Goal: Task Accomplishment & Management: Complete application form

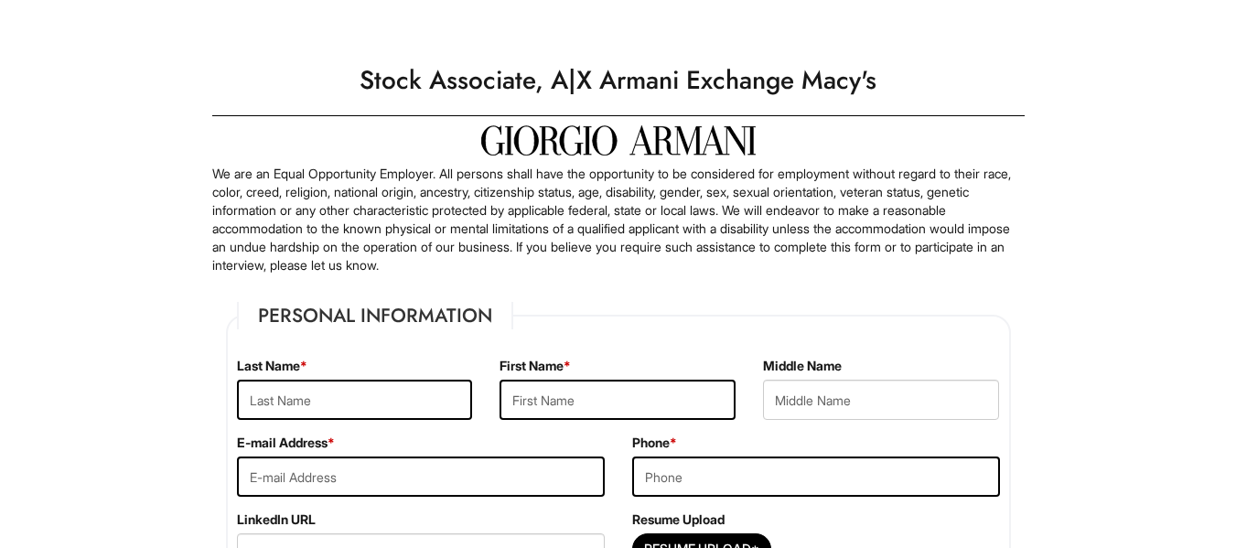
scroll to position [12, 0]
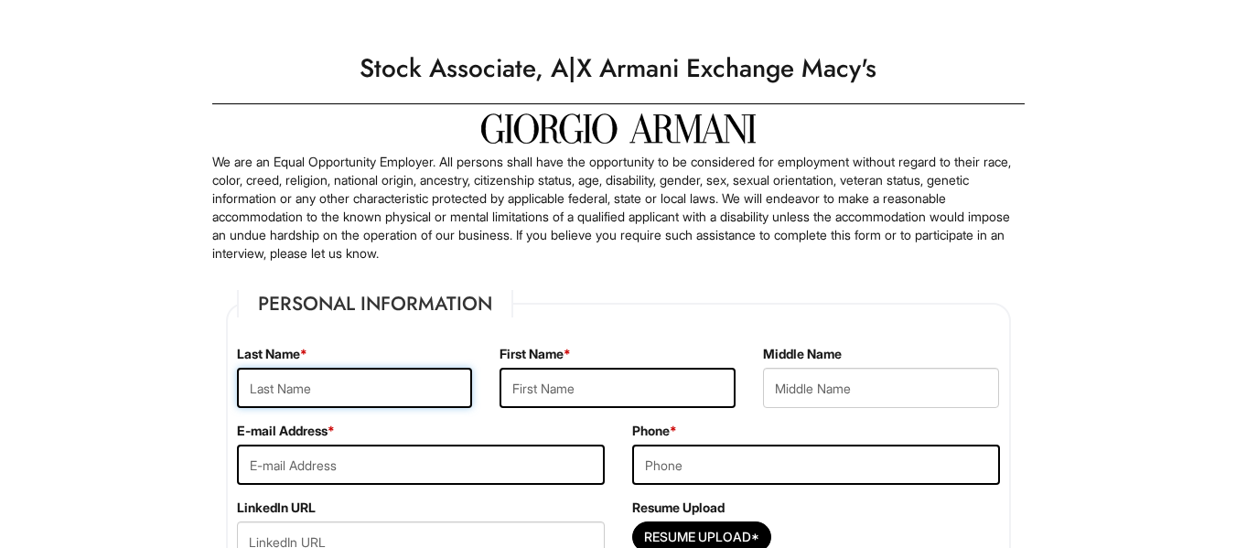
click at [391, 371] on input "text" at bounding box center [355, 388] width 236 height 40
type input "Edmond"
type input "Ericka"
type input "ErickaEdmond@Gmail.Com"
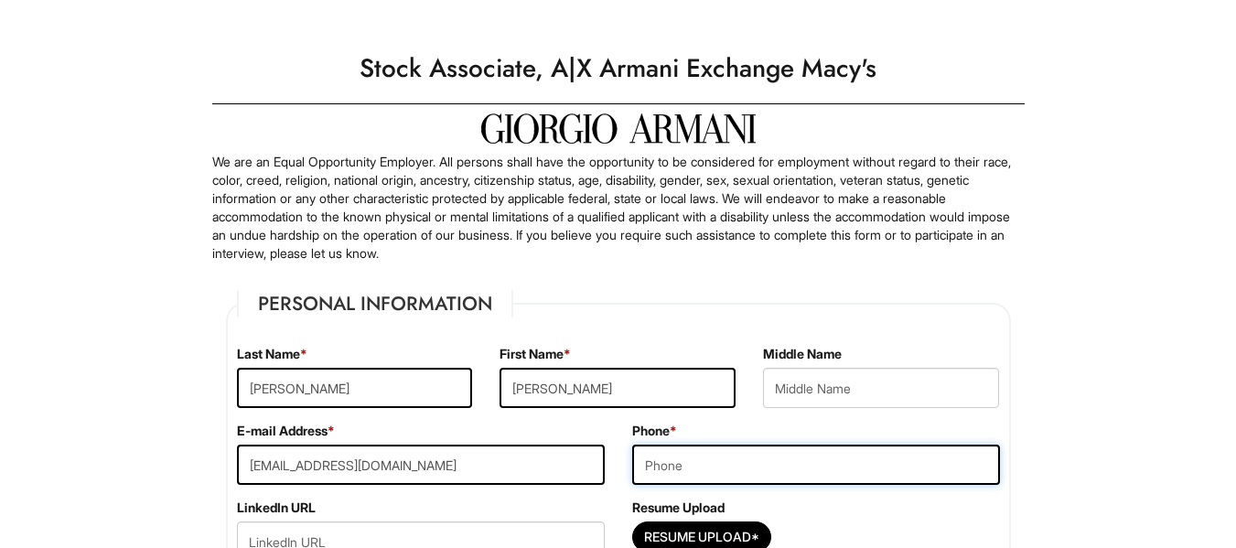
type input "4049640809"
type input "50 Heaton circle"
type input "covington"
select select "GA"
type input "30016"
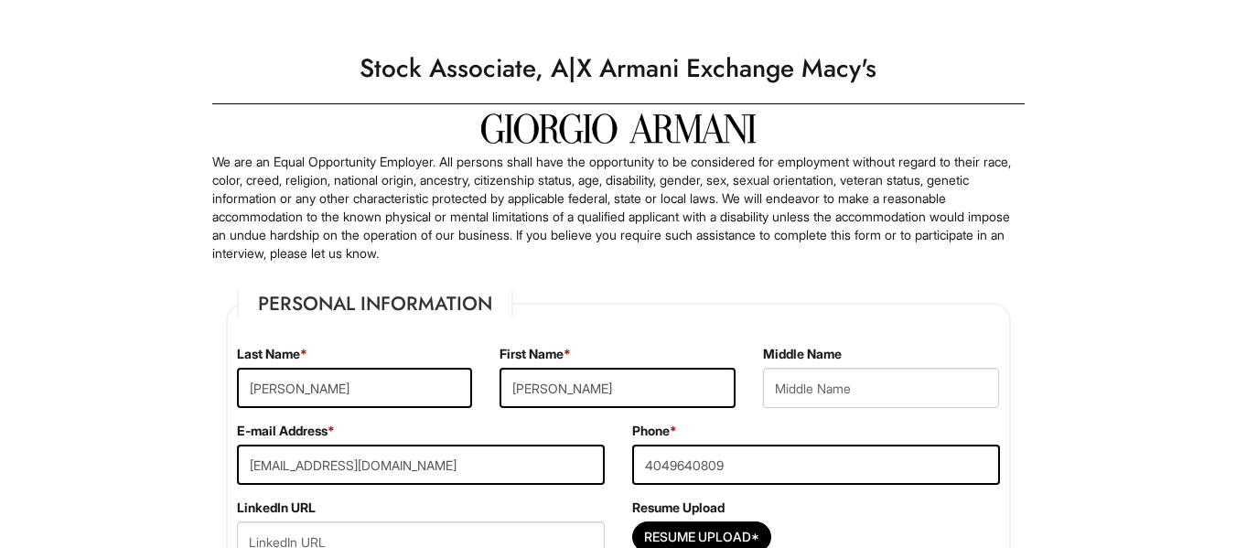
select select "United States of America"
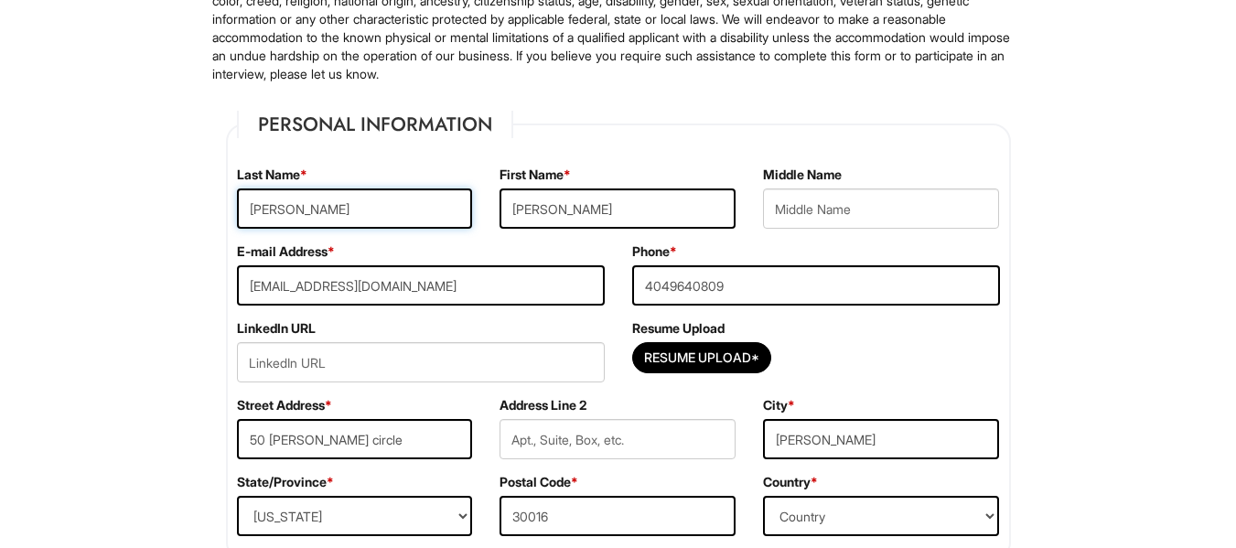
scroll to position [195, 0]
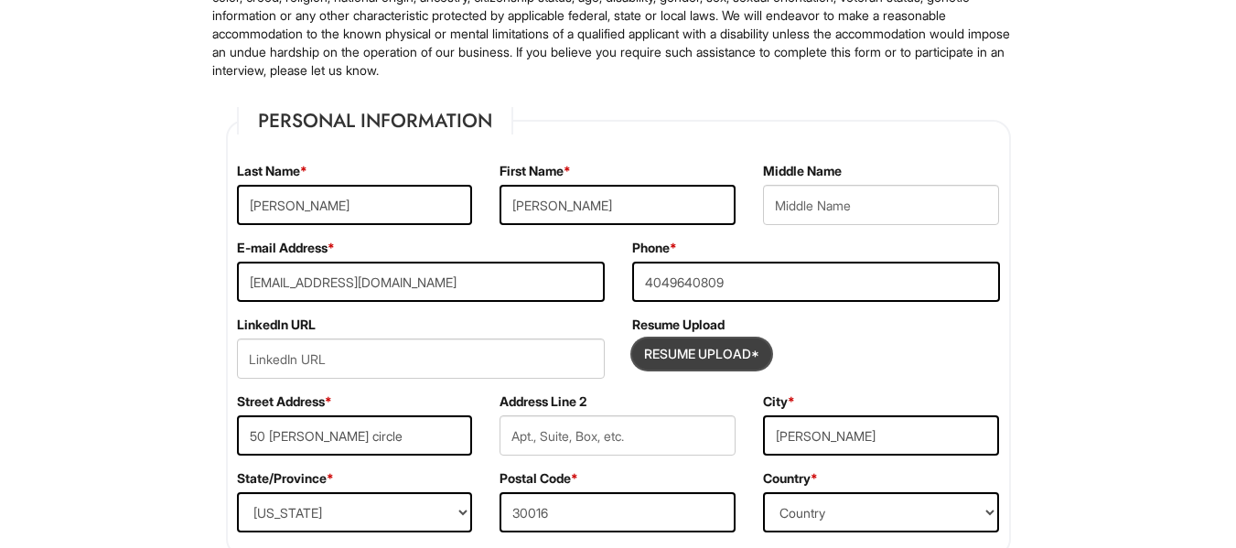
click at [708, 359] on input "Resume Upload*" at bounding box center [701, 354] width 137 height 29
type input "C:\fakepath\ErickaEdmondRetail.pdf"
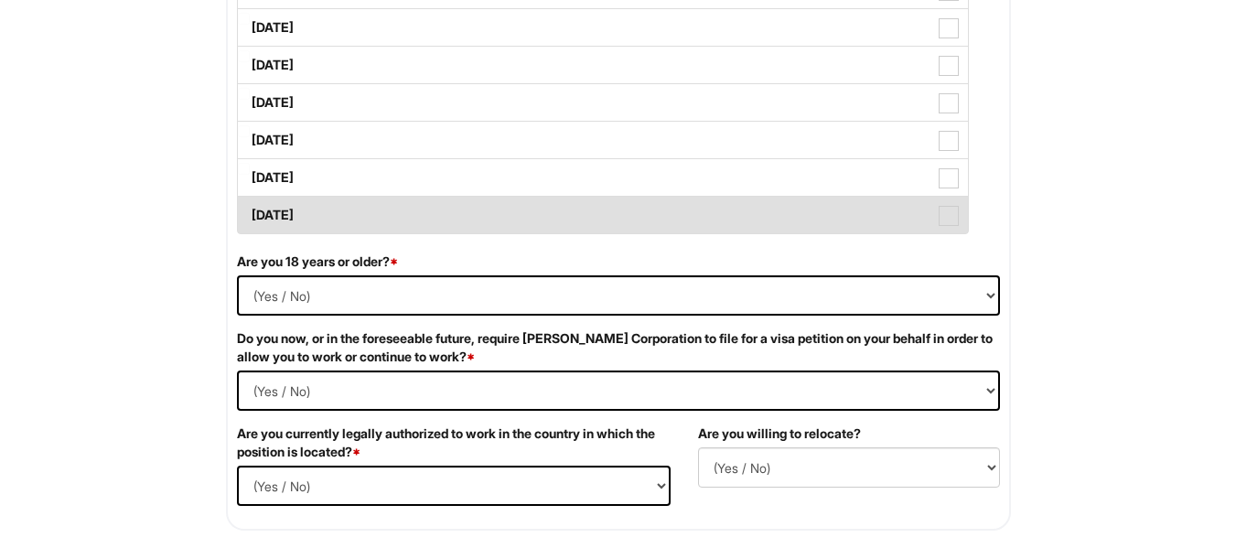
scroll to position [955, 0]
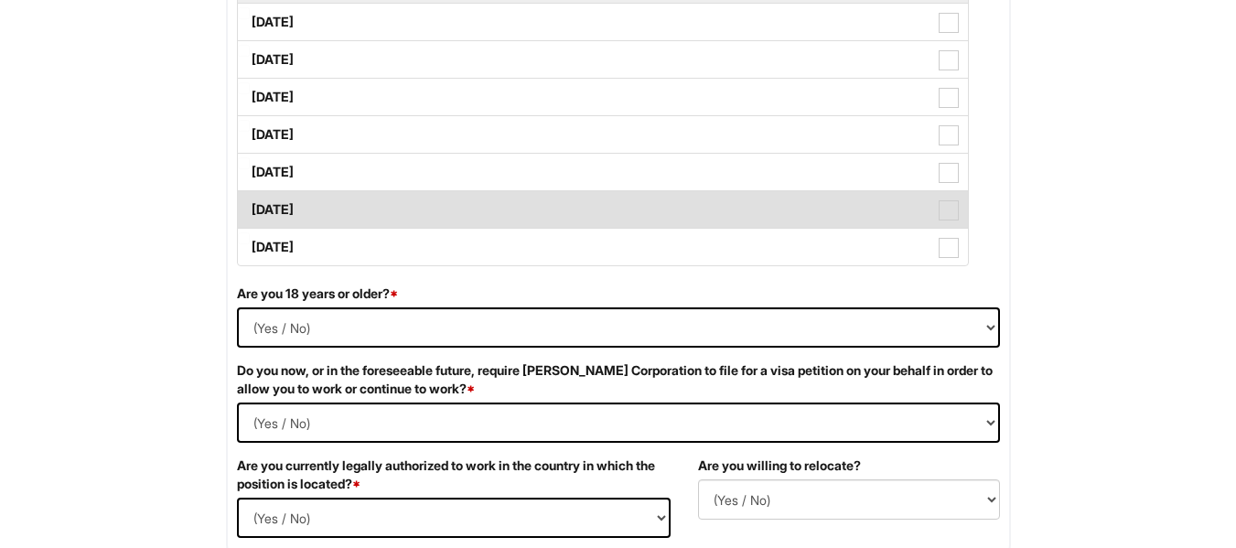
click at [371, 224] on label "Saturday" at bounding box center [603, 209] width 730 height 37
click at [250, 207] on Available_Saturday "Saturday" at bounding box center [244, 201] width 12 height 12
checkbox Available_Saturday "true"
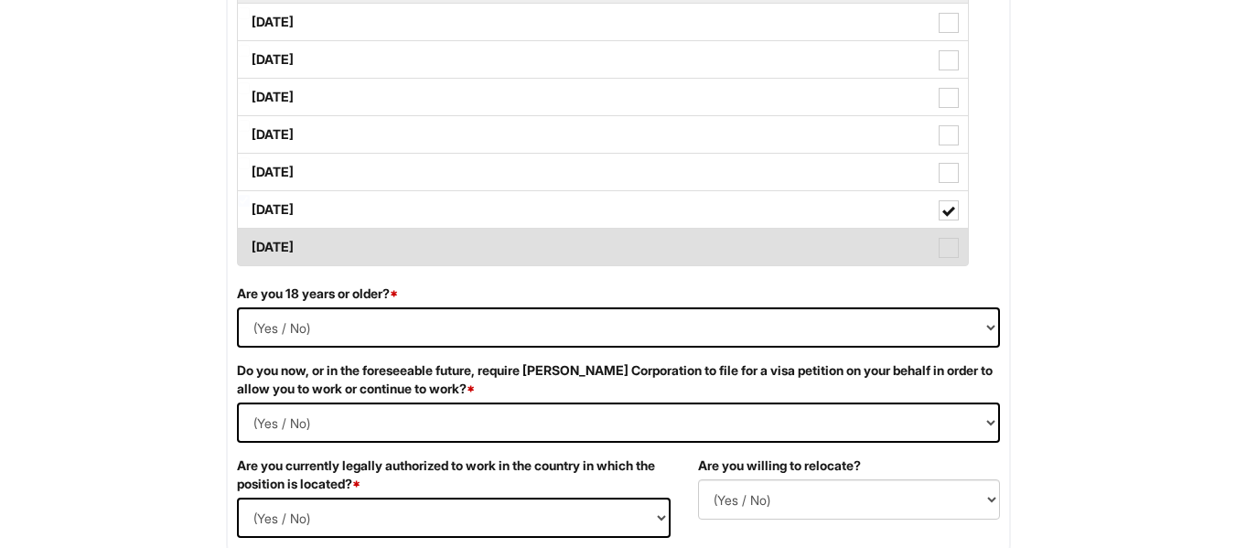
click at [359, 244] on label "Sunday" at bounding box center [603, 247] width 730 height 37
click at [250, 244] on Available_Sunday "Sunday" at bounding box center [244, 238] width 12 height 12
checkbox Available_Sunday "true"
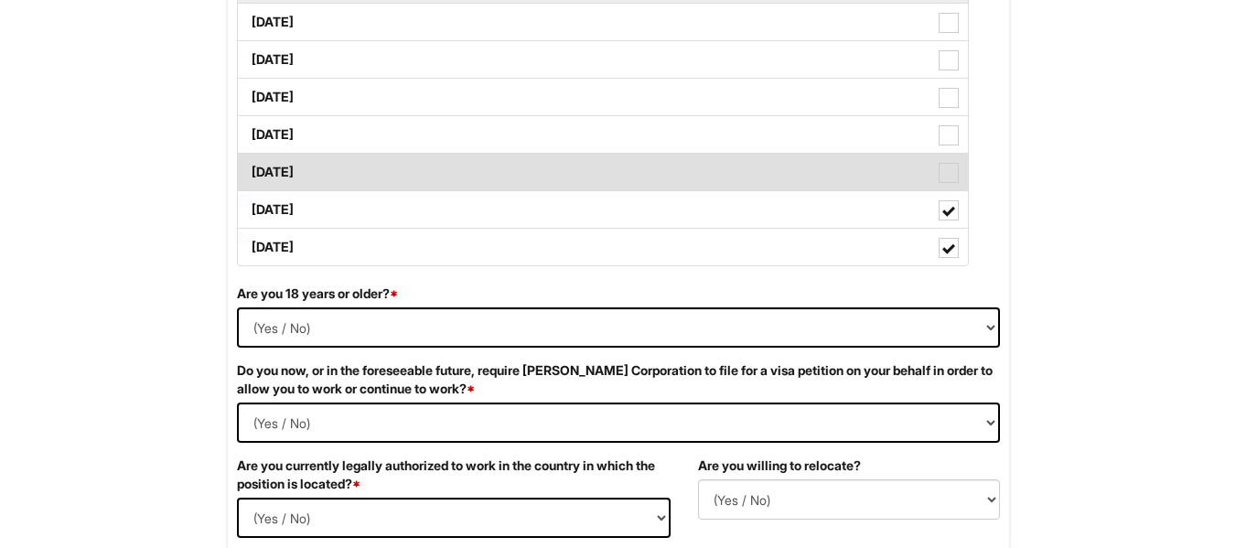
click at [329, 162] on label "Friday" at bounding box center [603, 172] width 730 height 37
click at [250, 162] on Available_Friday "Friday" at bounding box center [244, 163] width 12 height 12
checkbox Available_Friday "true"
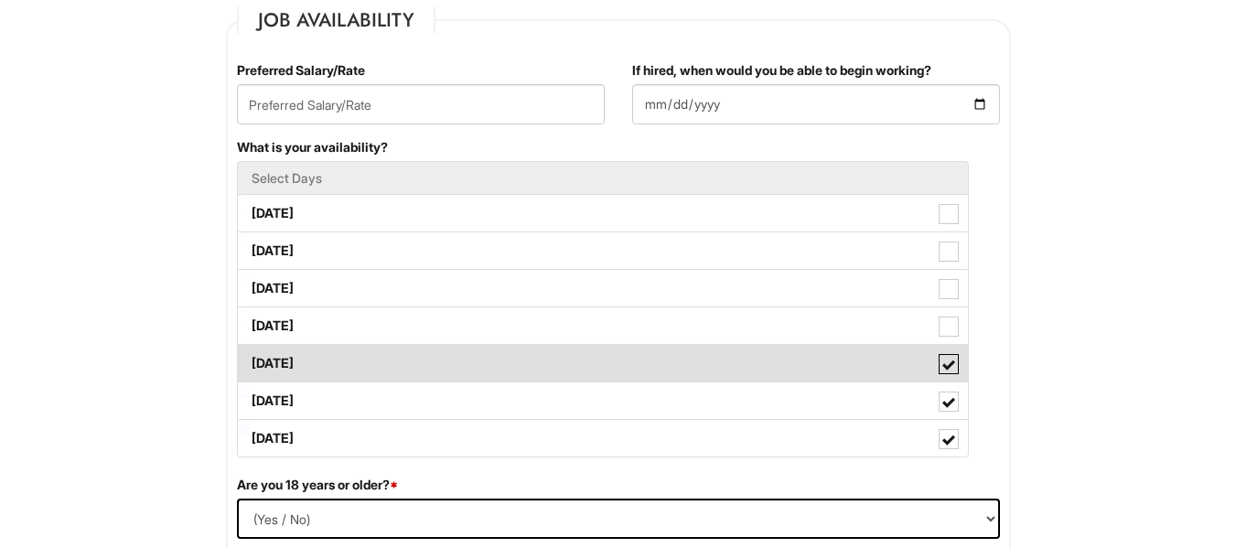
scroll to position [763, 0]
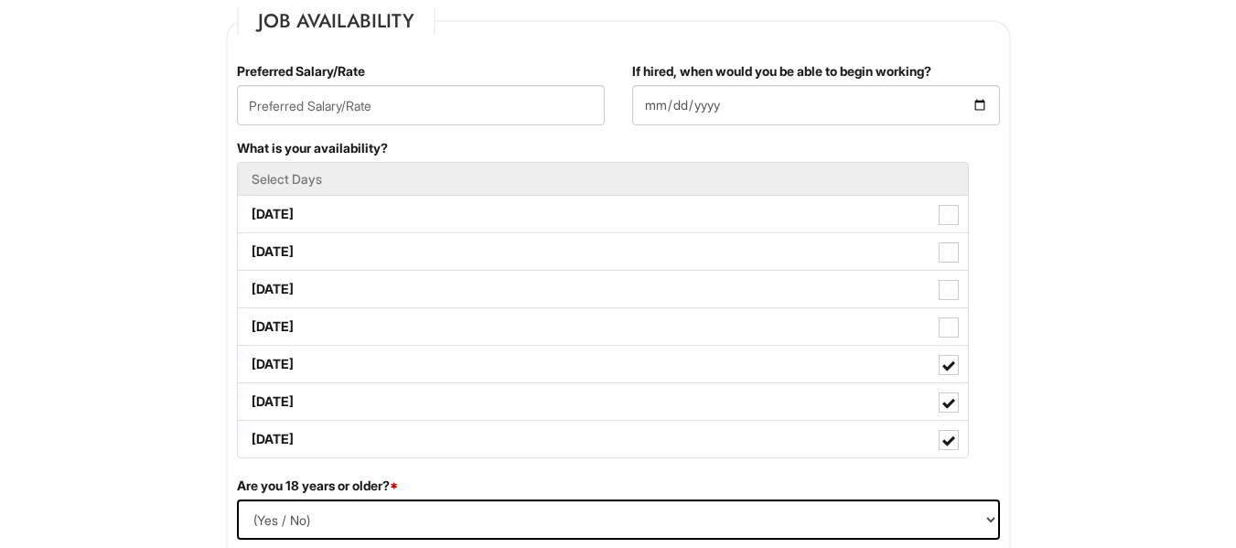
click at [335, 179] on h5 "Select Days" at bounding box center [603, 179] width 703 height 14
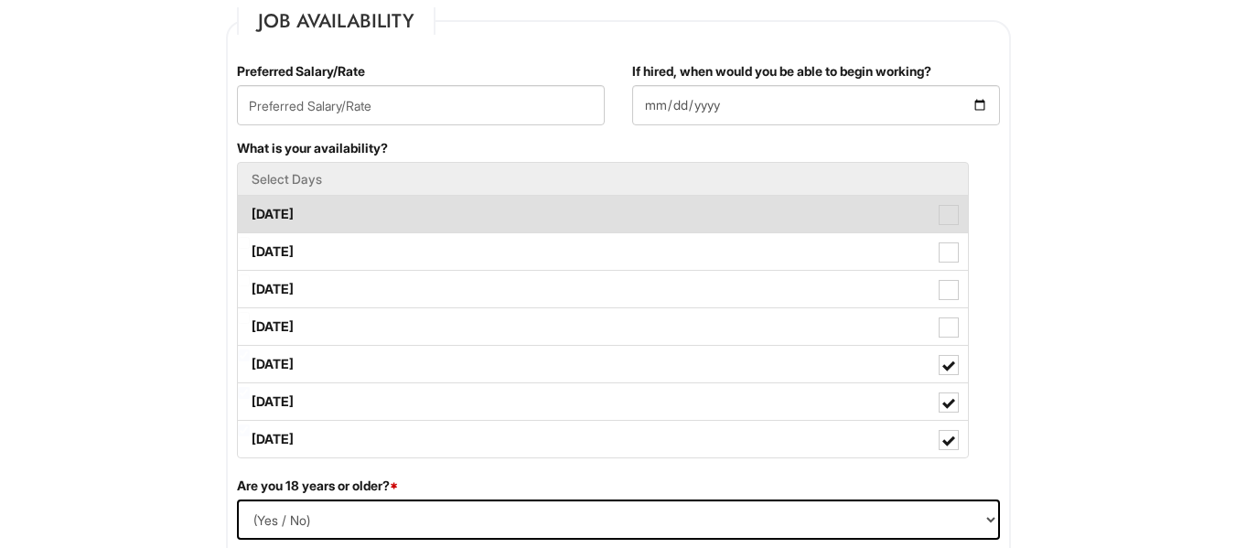
click at [346, 211] on label "Monday" at bounding box center [603, 214] width 730 height 37
click at [250, 211] on Available_Monday "Monday" at bounding box center [244, 205] width 12 height 12
checkbox Available_Monday "true"
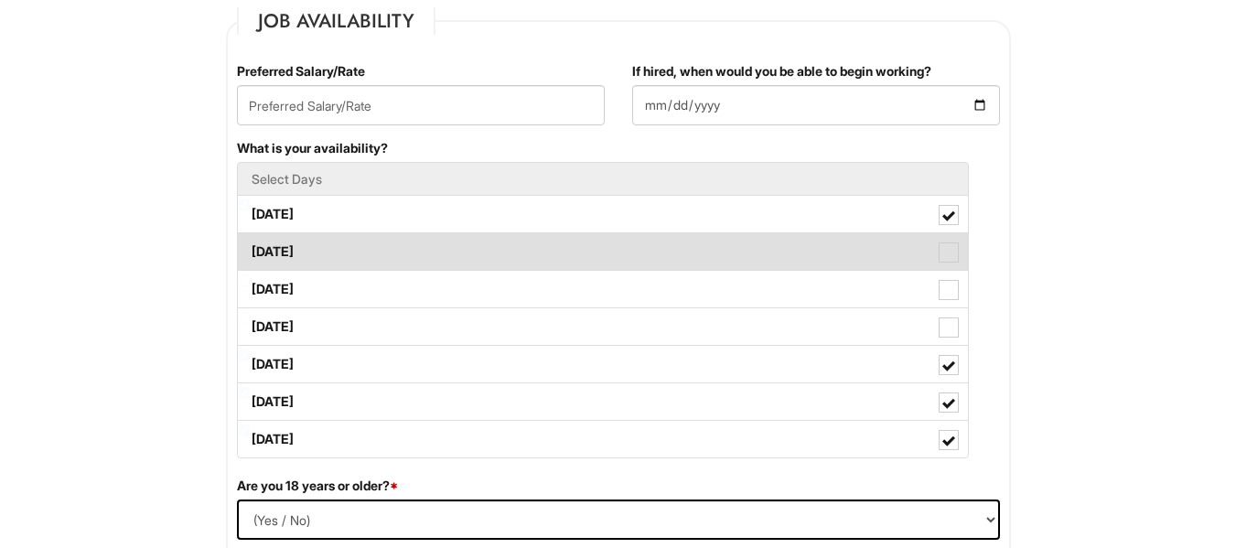
click at [354, 243] on label "Tuesday" at bounding box center [603, 251] width 730 height 37
click at [250, 243] on Available_Tuesday "Tuesday" at bounding box center [244, 243] width 12 height 12
checkbox Available_Tuesday "true"
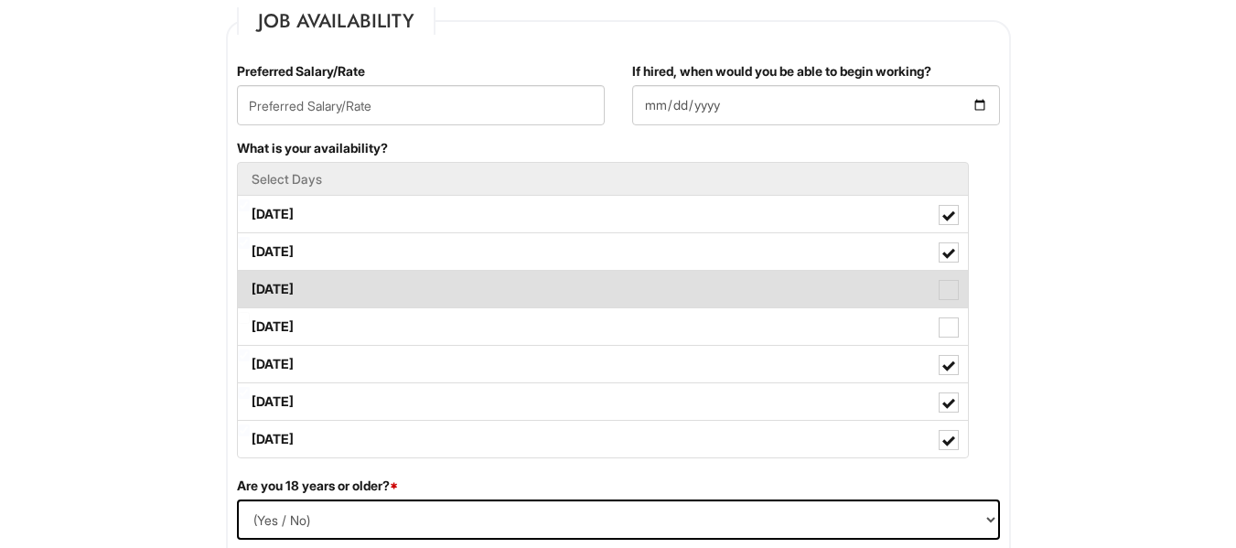
click at [367, 284] on label "Wednesday" at bounding box center [603, 289] width 730 height 37
click at [250, 284] on Available_Wednesday "Wednesday" at bounding box center [244, 281] width 12 height 12
checkbox Available_Wednesday "true"
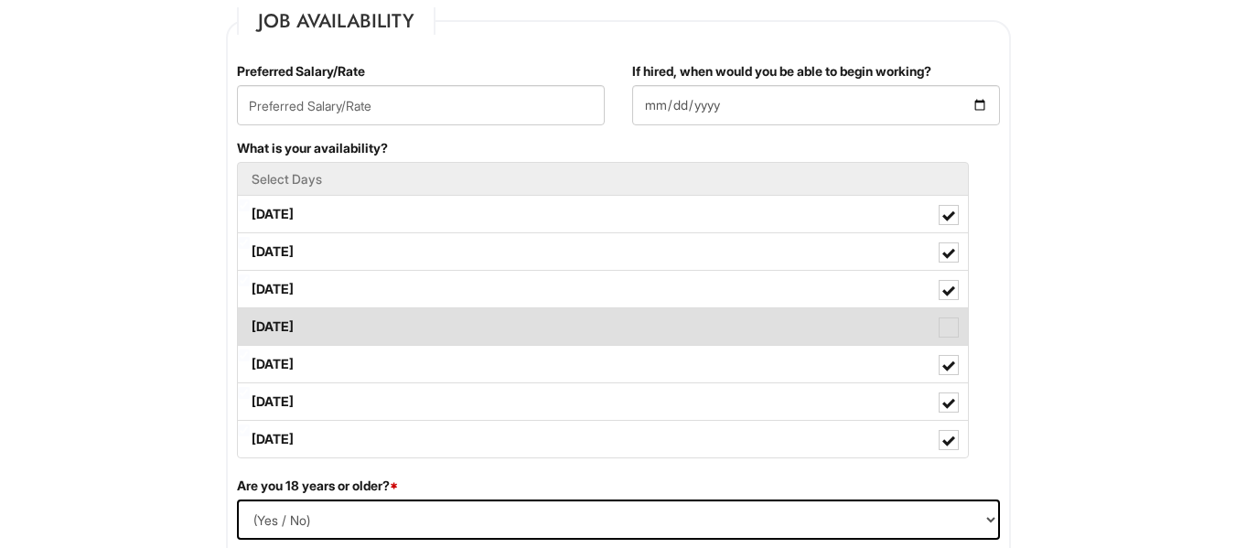
click at [382, 335] on label "Thursday" at bounding box center [603, 326] width 730 height 37
click at [250, 324] on Available_Thursday "Thursday" at bounding box center [244, 318] width 12 height 12
checkbox Available_Thursday "true"
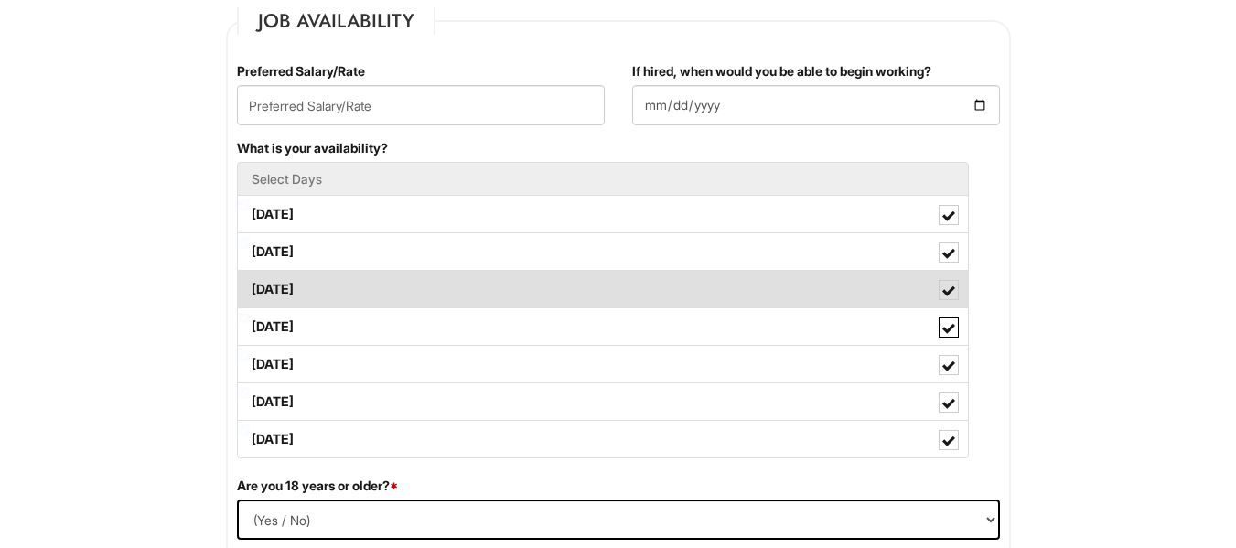
scroll to position [1005, 0]
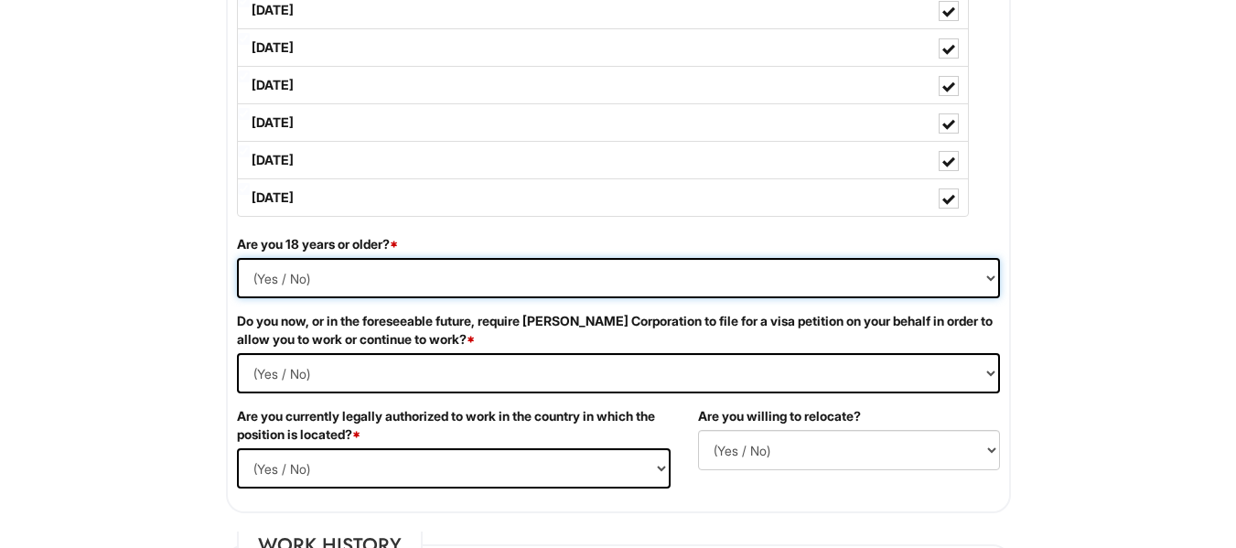
click at [441, 270] on select "(Yes / No) Yes No" at bounding box center [618, 278] width 763 height 40
select select "Yes"
click at [237, 258] on select "(Yes / No) Yes No" at bounding box center [618, 278] width 763 height 40
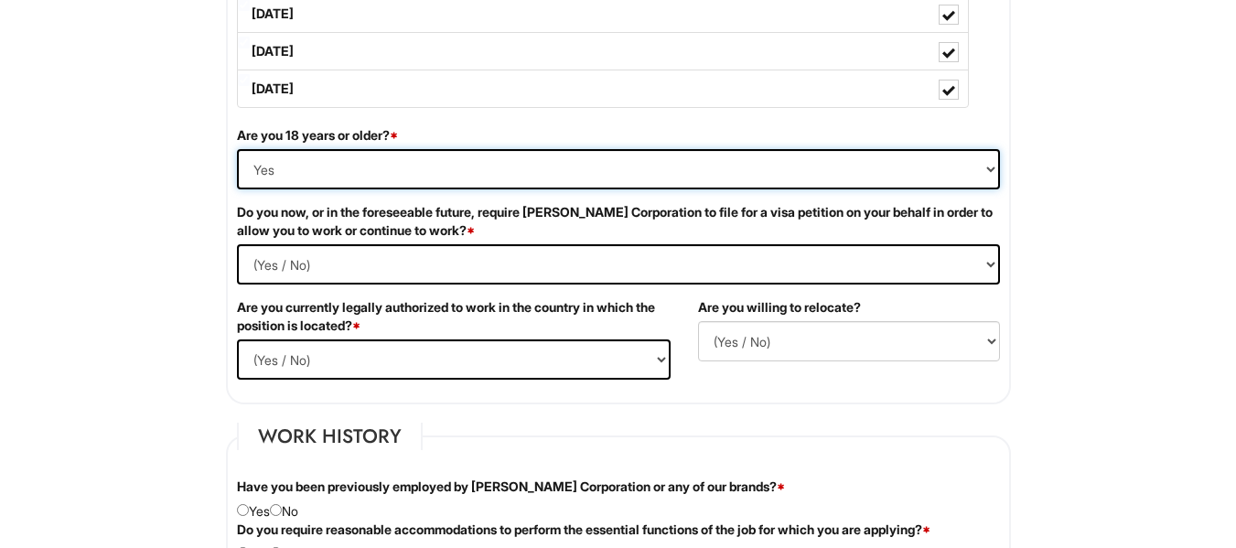
scroll to position [1120, 0]
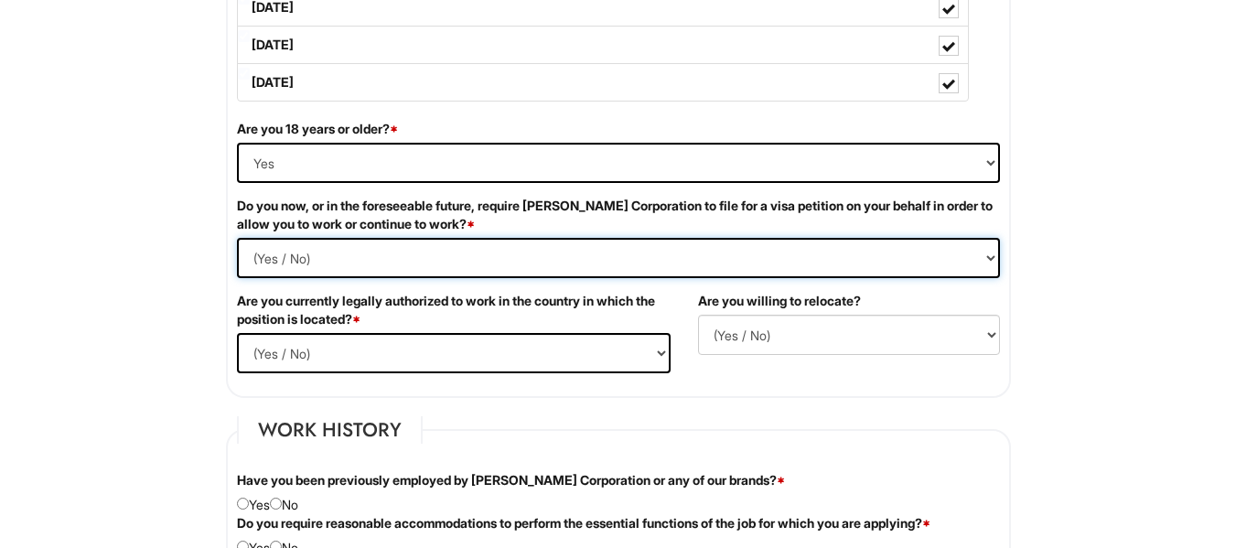
click at [302, 261] on Required "(Yes / No) Yes No" at bounding box center [618, 258] width 763 height 40
select Required "No"
click at [237, 238] on Required "(Yes / No) Yes No" at bounding box center [618, 258] width 763 height 40
click at [325, 343] on select "(Yes / No) Yes No" at bounding box center [454, 353] width 434 height 40
select select "Yes"
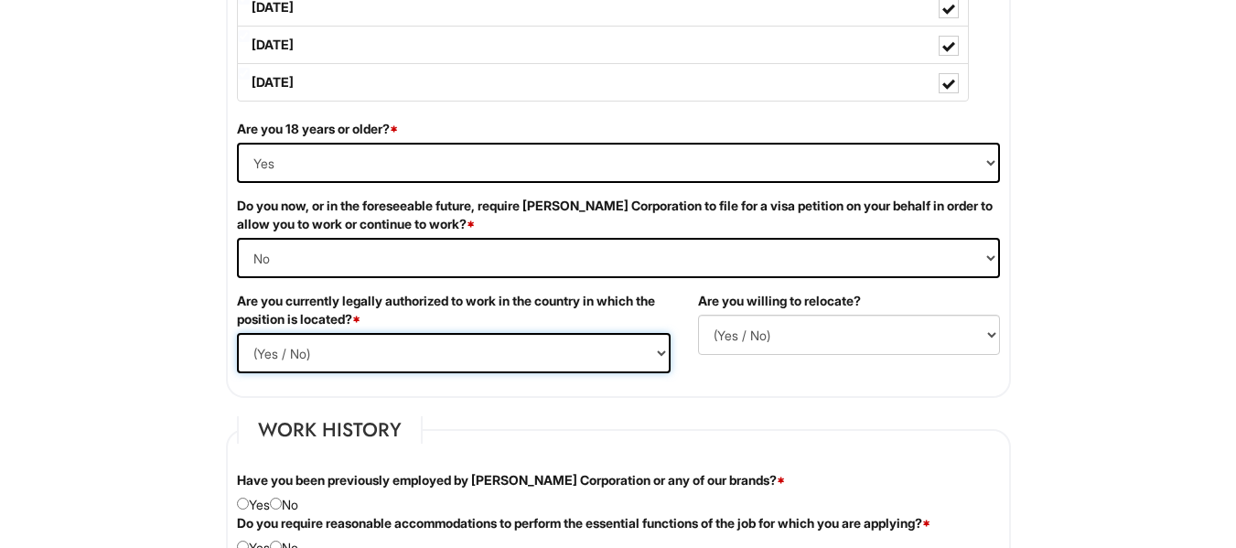
click at [237, 333] on select "(Yes / No) Yes No" at bounding box center [454, 353] width 434 height 40
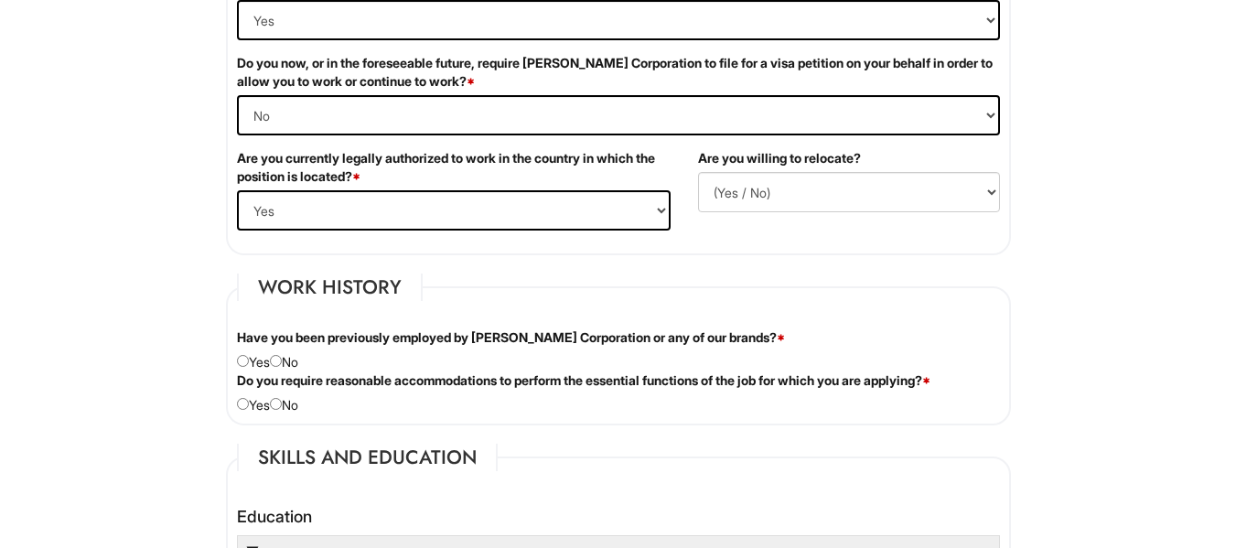
scroll to position [1264, 0]
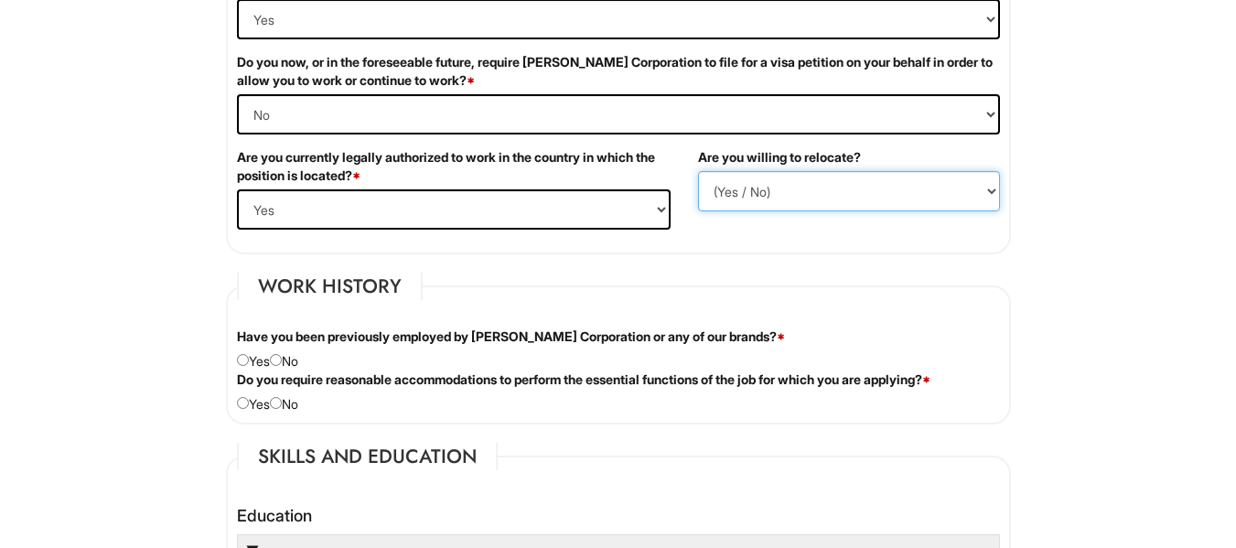
click at [758, 202] on select "(Yes / No) No Yes" at bounding box center [849, 191] width 302 height 40
select select "N"
click at [698, 171] on select "(Yes / No) No Yes" at bounding box center [849, 191] width 302 height 40
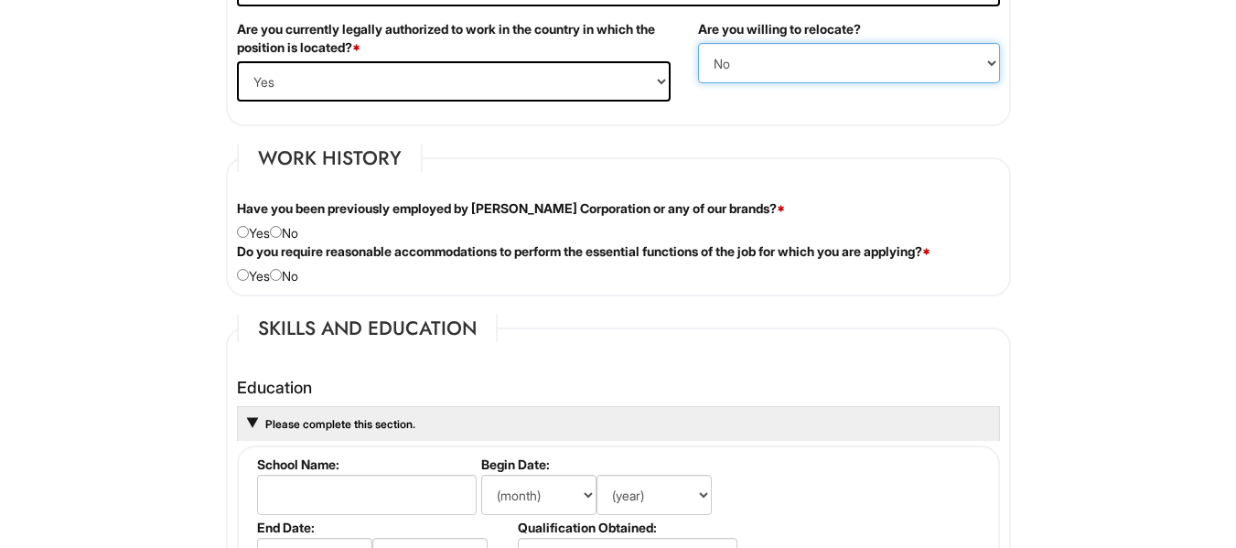
scroll to position [1395, 0]
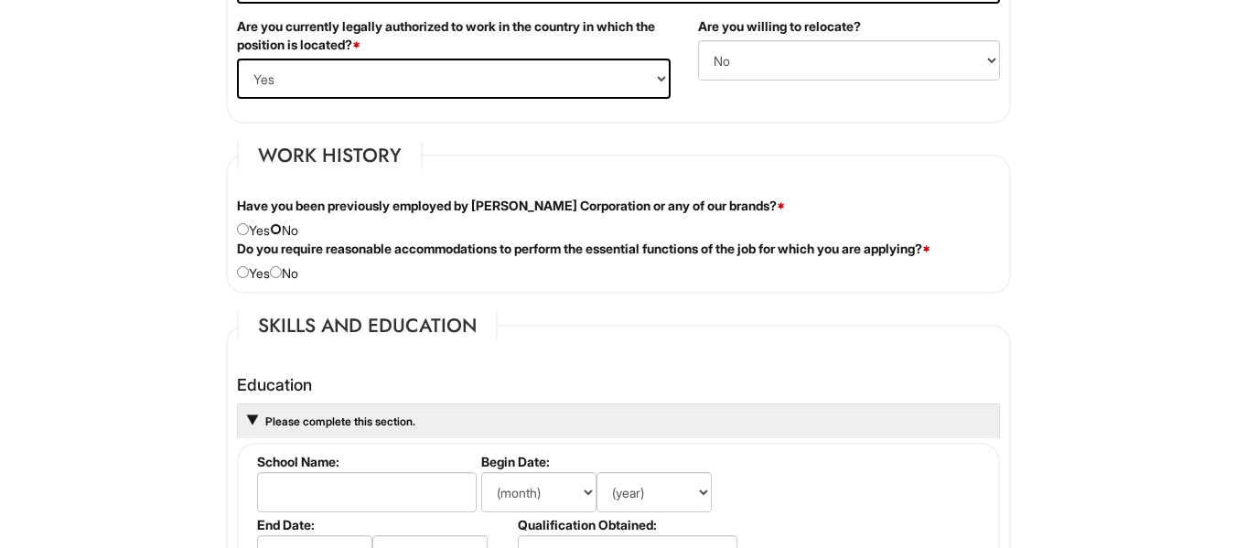
click at [278, 225] on input "radio" at bounding box center [276, 229] width 12 height 12
radio input "true"
click at [278, 271] on input "radio" at bounding box center [276, 272] width 12 height 12
radio input "true"
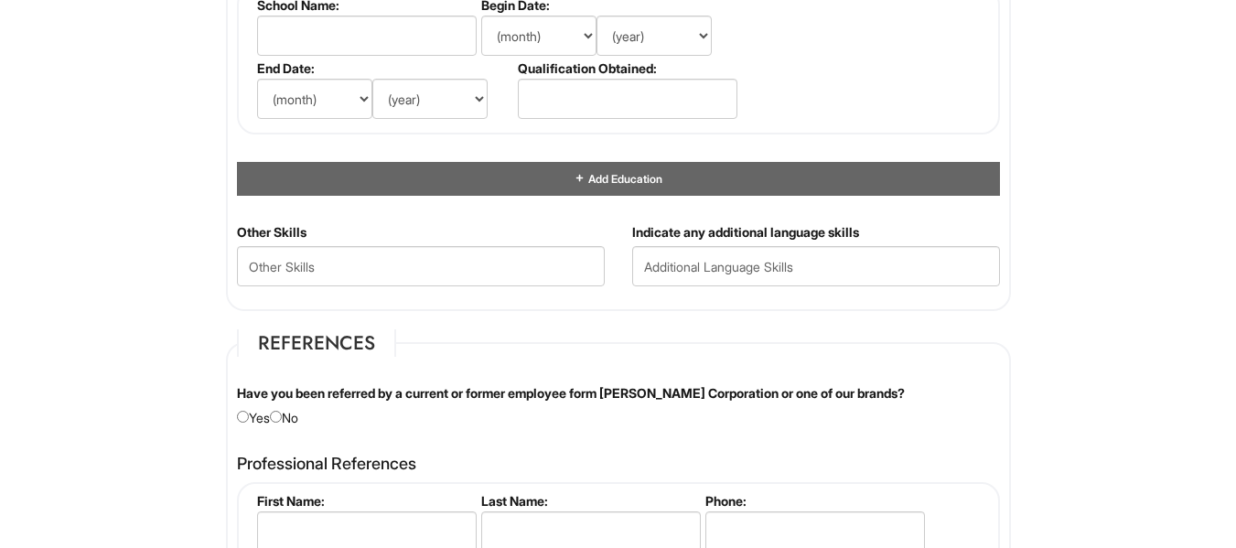
scroll to position [1857, 0]
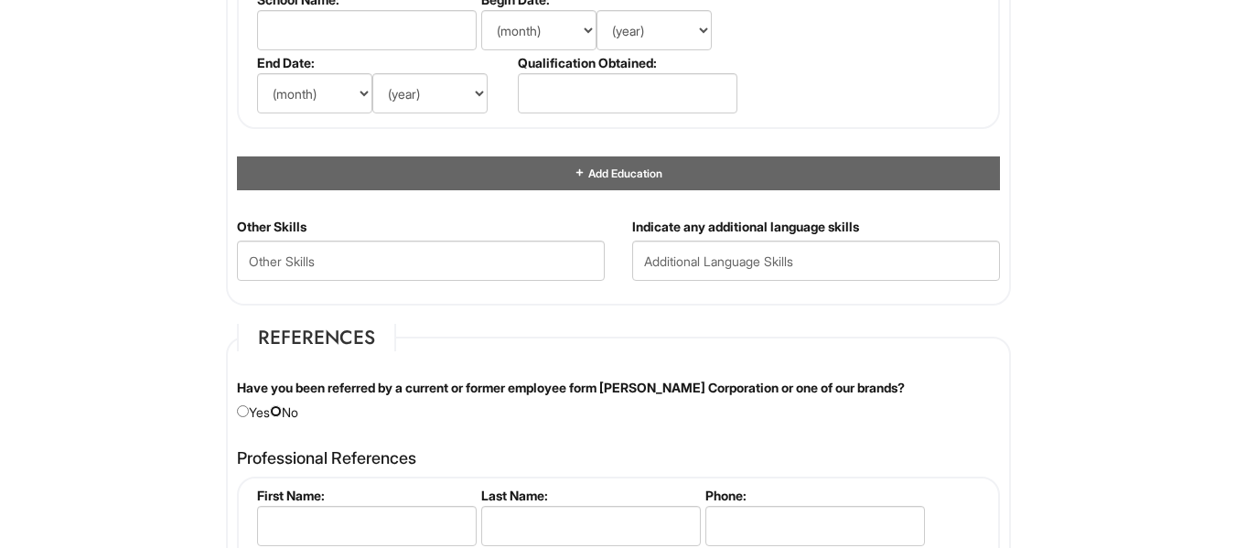
click at [281, 408] on input "radio" at bounding box center [276, 411] width 12 height 12
radio input "true"
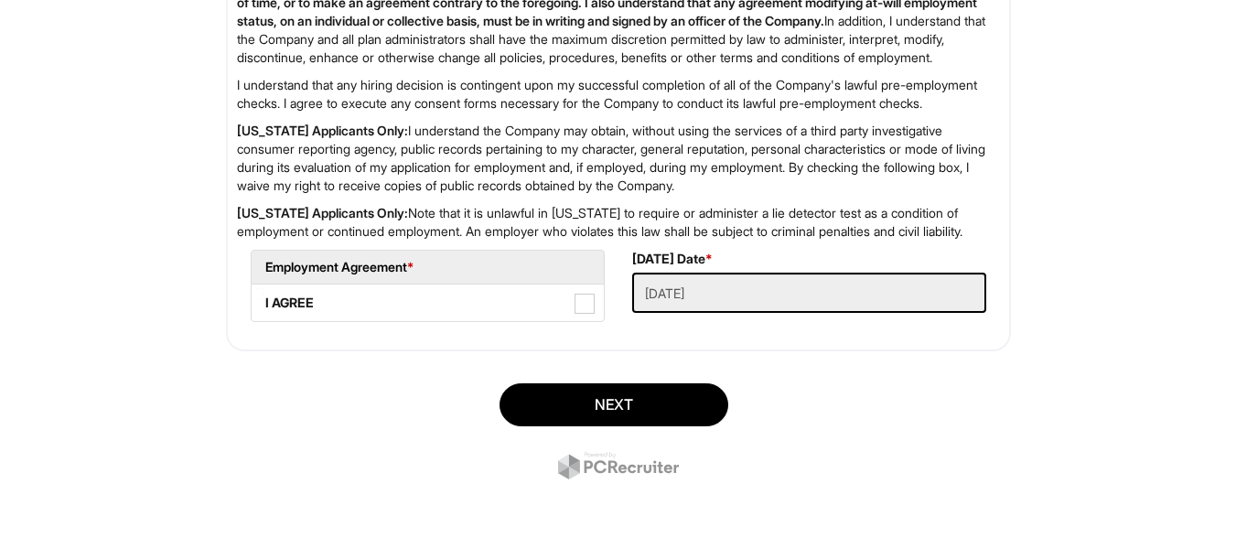
scroll to position [3048, 0]
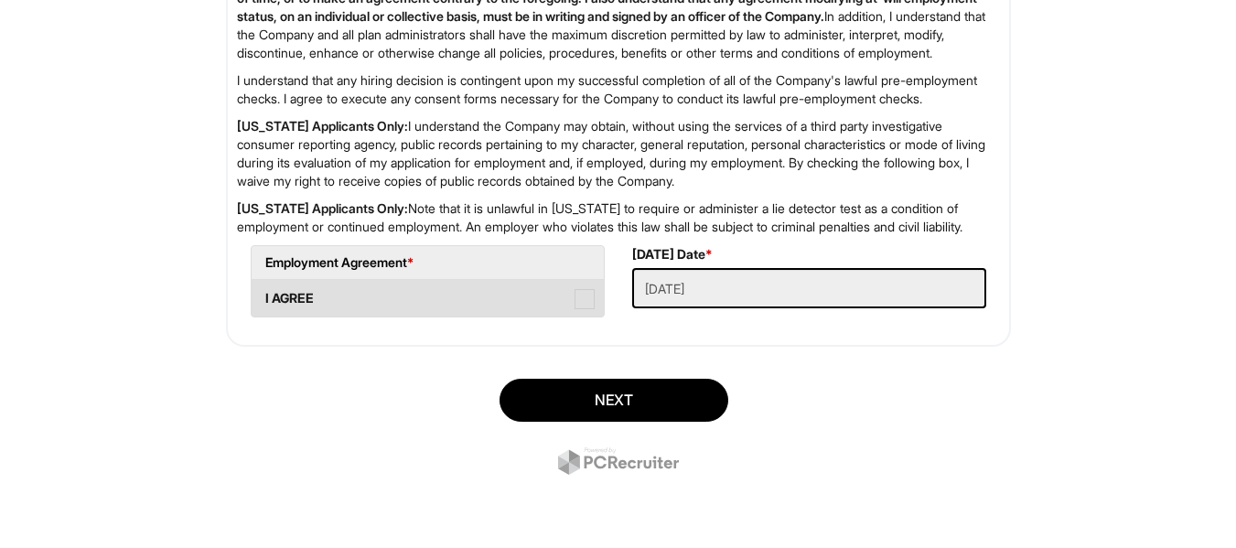
click at [586, 309] on span at bounding box center [585, 299] width 20 height 20
click at [264, 296] on AGREE "I AGREE" at bounding box center [258, 290] width 12 height 12
checkbox AGREE "true"
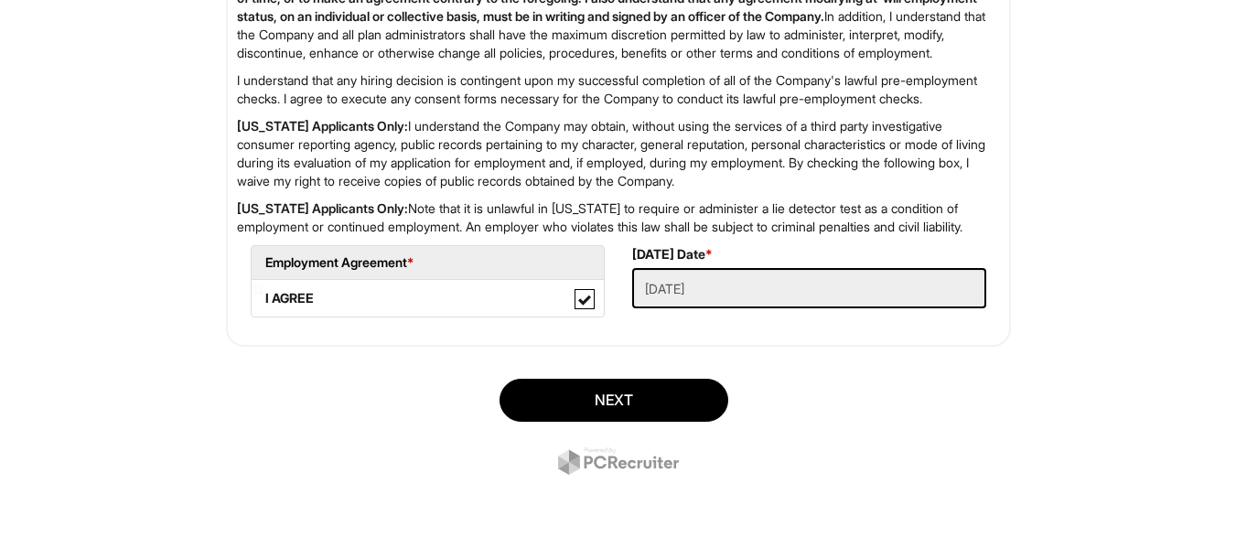
scroll to position [3100, 0]
click at [643, 372] on div "Next" at bounding box center [618, 429] width 813 height 128
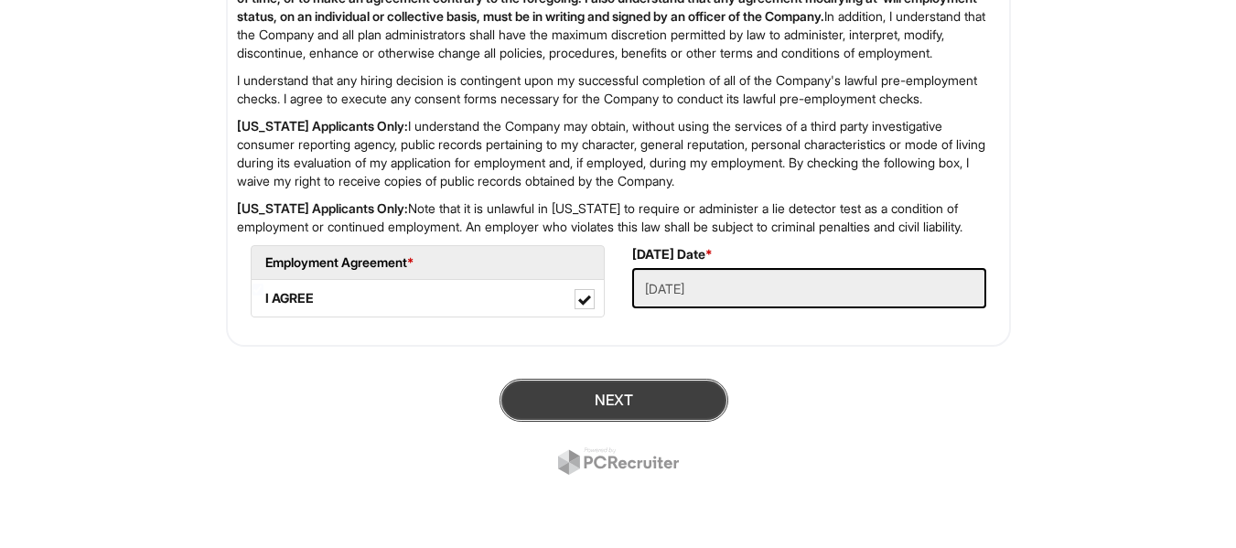
click at [640, 402] on button "Next" at bounding box center [614, 400] width 229 height 43
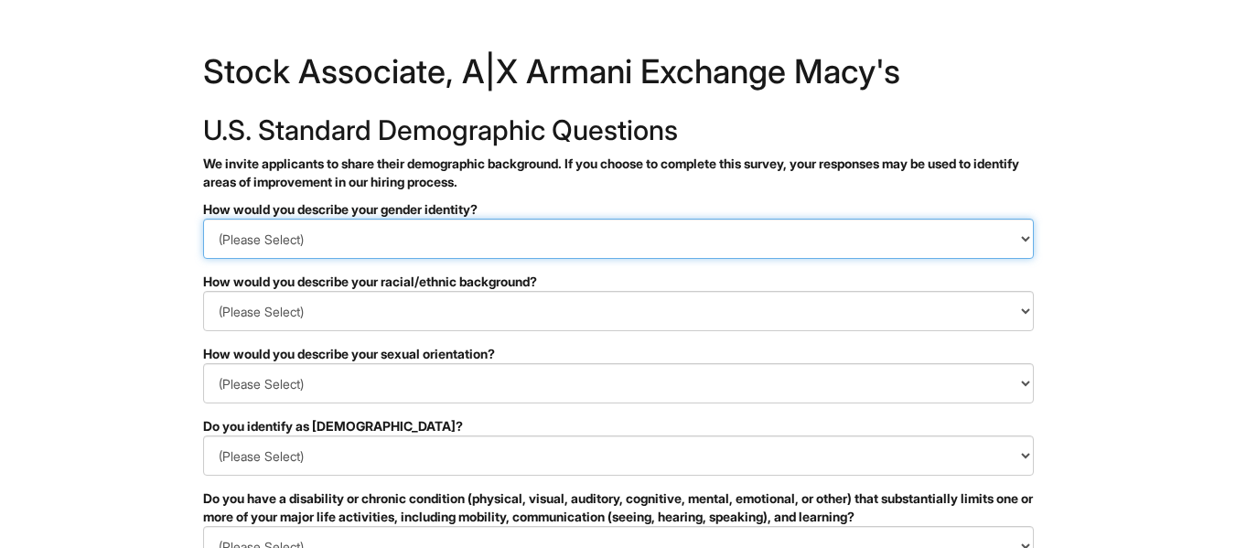
click at [513, 250] on select "(Please Select) Man Woman Non-binary I prefer to self-describe I don't wish to …" at bounding box center [618, 239] width 831 height 40
select select "Woman"
click at [203, 219] on select "(Please Select) Man Woman Non-binary I prefer to self-describe I don't wish to …" at bounding box center [618, 239] width 831 height 40
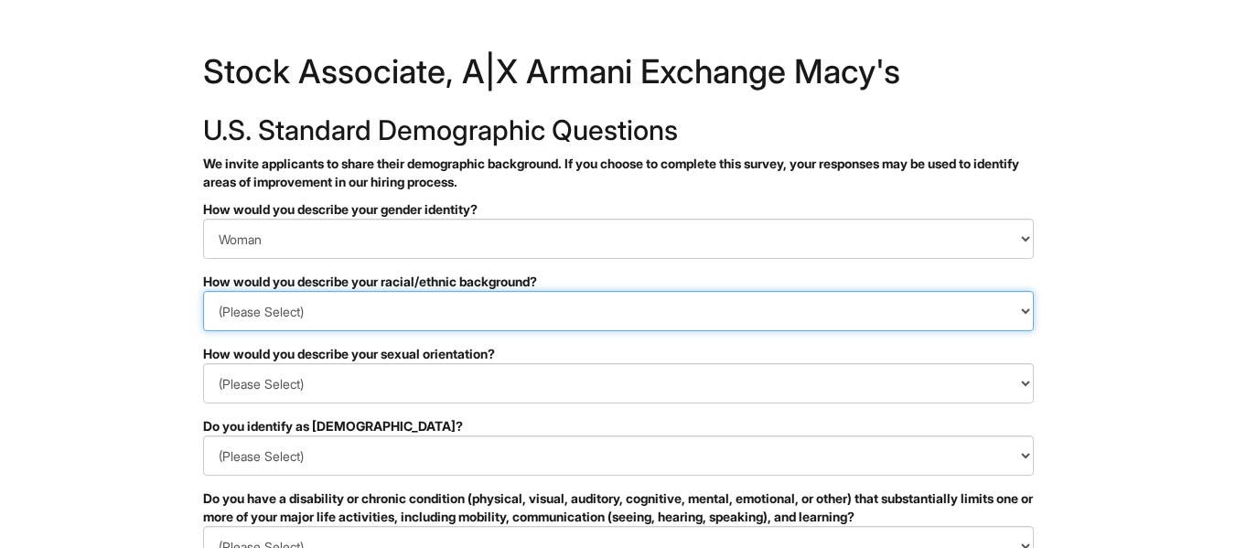
click at [329, 329] on select "(Please Select) Black or of African descent East Asian Hispanic, Latinx or of S…" at bounding box center [618, 311] width 831 height 40
select select "Middle Eastern or North African"
click at [203, 291] on select "(Please Select) Black or of African descent East Asian Hispanic, Latinx or of S…" at bounding box center [618, 311] width 831 height 40
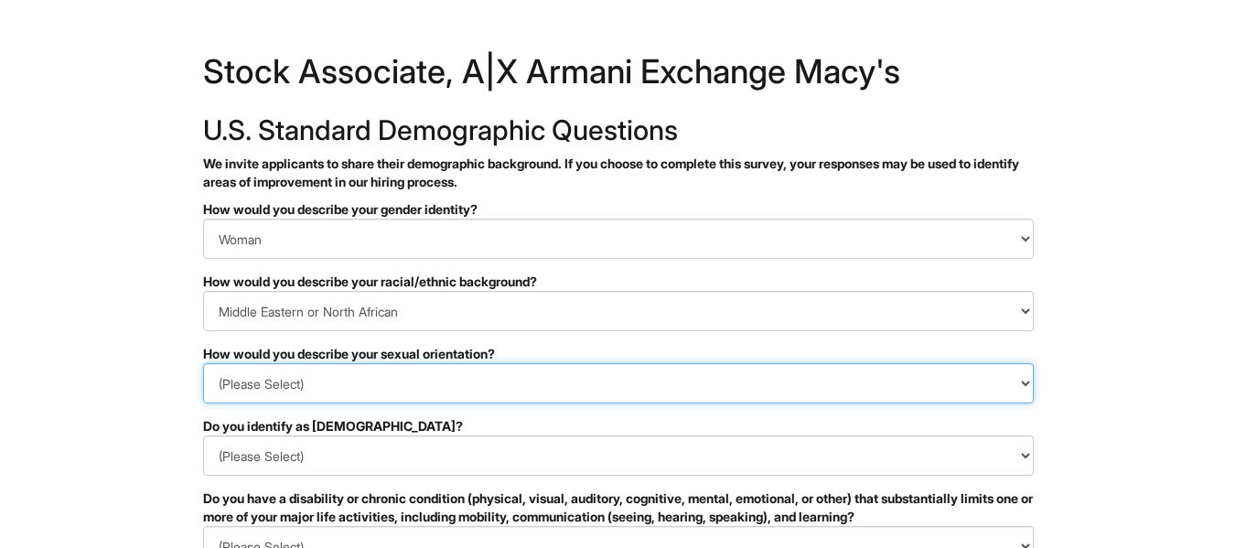
click at [357, 372] on select "(Please Select) [DEMOGRAPHIC_DATA] [DEMOGRAPHIC_DATA] and/or [DEMOGRAPHIC_DATA]…" at bounding box center [618, 383] width 831 height 40
select select "[DEMOGRAPHIC_DATA]"
click at [203, 363] on select "(Please Select) [DEMOGRAPHIC_DATA] [DEMOGRAPHIC_DATA] and/or [DEMOGRAPHIC_DATA]…" at bounding box center [618, 383] width 831 height 40
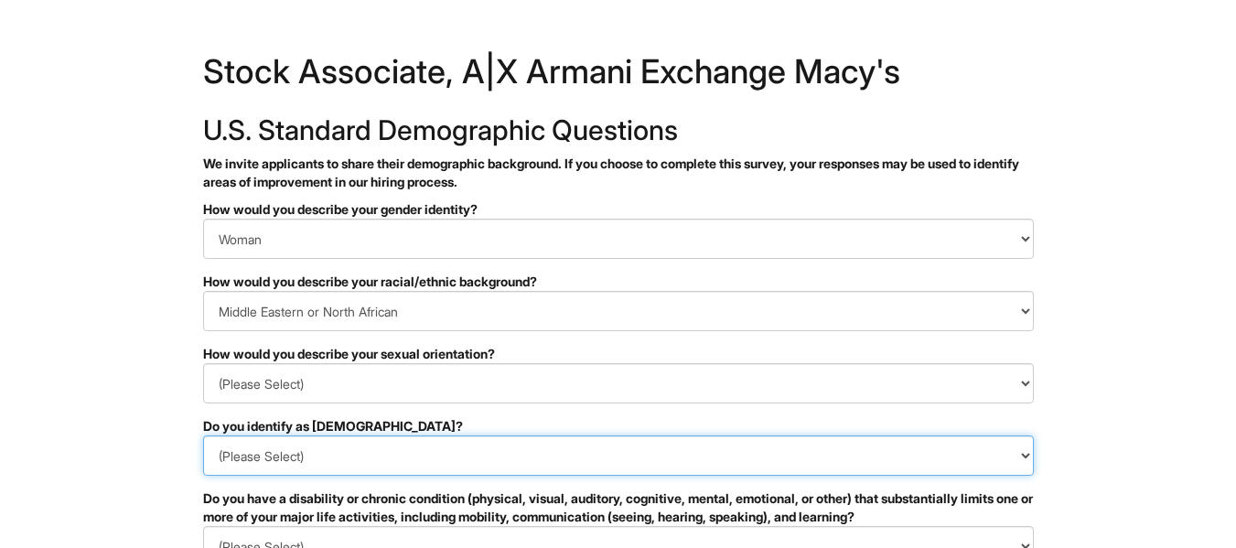
click at [329, 446] on select "(Please Select) Yes No I prefer to self-describe I don't wish to answer" at bounding box center [618, 456] width 831 height 40
select select "No"
click at [203, 436] on select "(Please Select) Yes No I prefer to self-describe I don't wish to answer" at bounding box center [618, 456] width 831 height 40
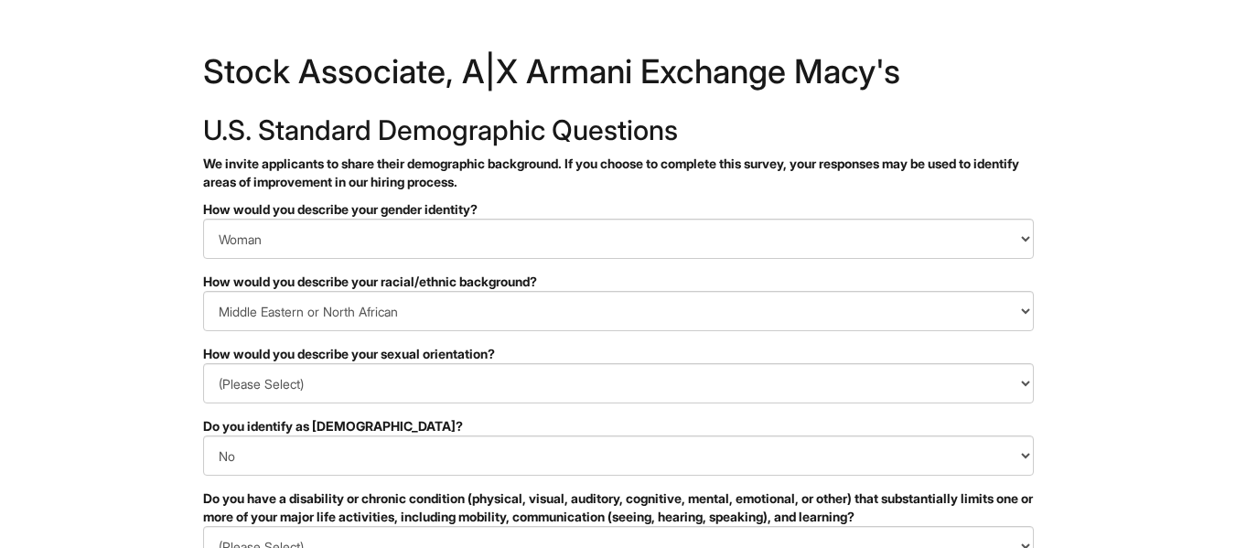
click at [128, 384] on html "&nbsp; ✔ 2 3 Stock Associate, A|X Armani Exchange Macy's U.S. Standard Demograp…" at bounding box center [618, 515] width 1236 height 1030
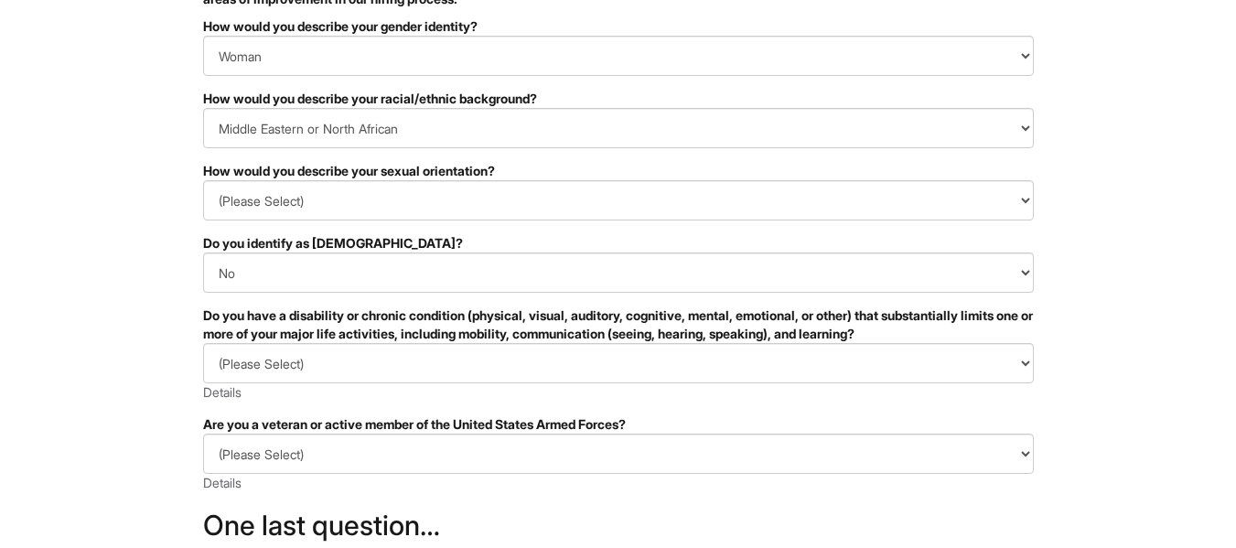
scroll to position [189, 0]
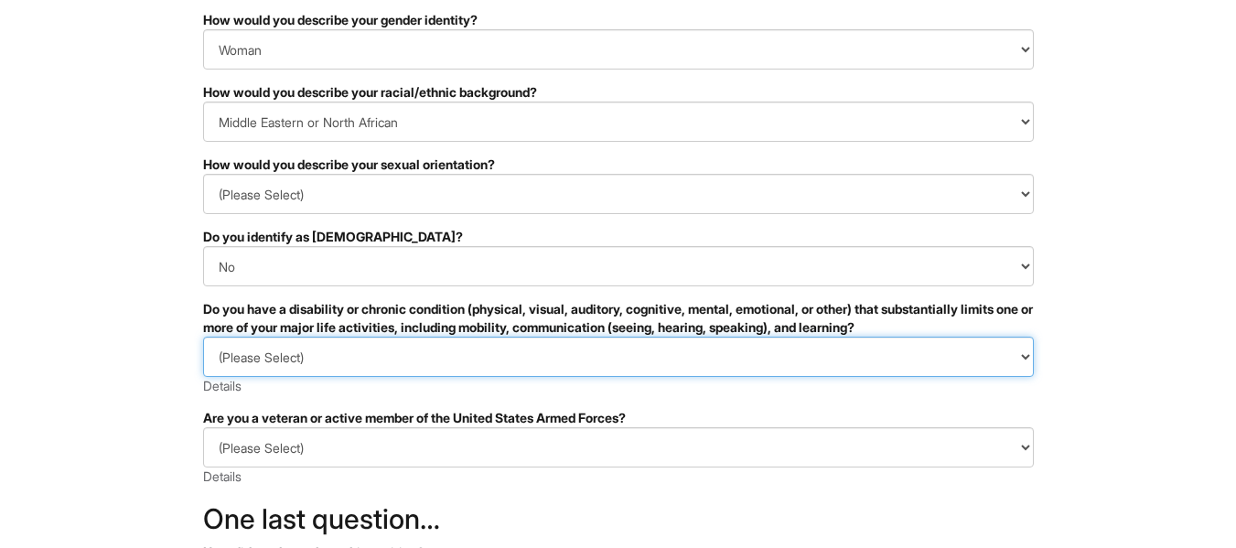
click at [241, 368] on select "(Please Select) YES, I HAVE A DISABILITY (or previously had a disability) NO, I…" at bounding box center [618, 357] width 831 height 40
select select "NO, I DON'T HAVE A DISABILITY"
click at [203, 337] on select "(Please Select) YES, I HAVE A DISABILITY (or previously had a disability) NO, I…" at bounding box center [618, 357] width 831 height 40
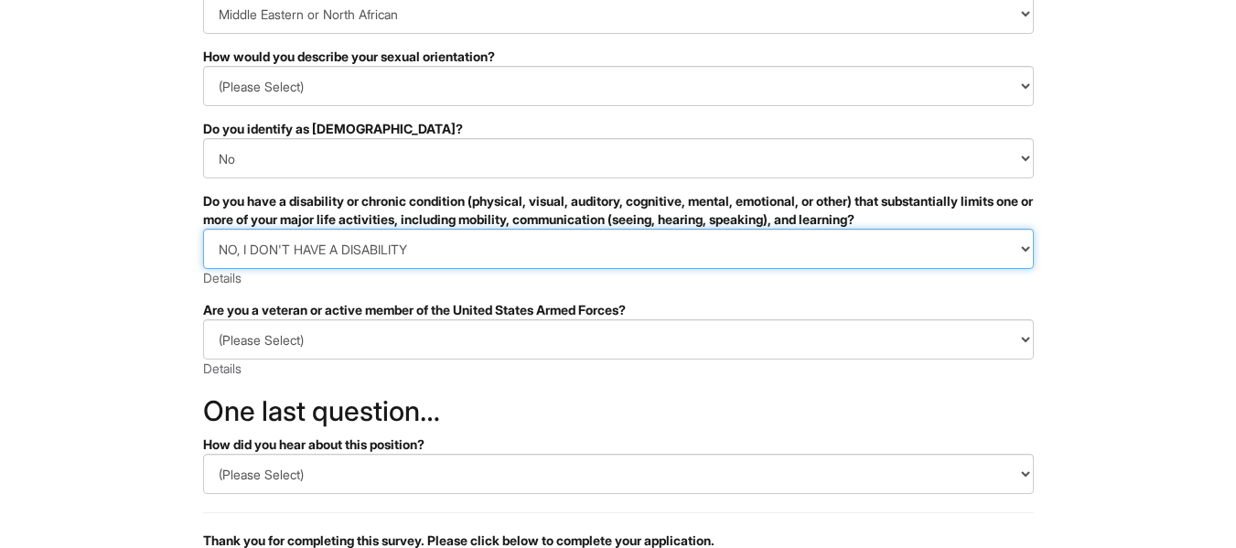
scroll to position [298, 0]
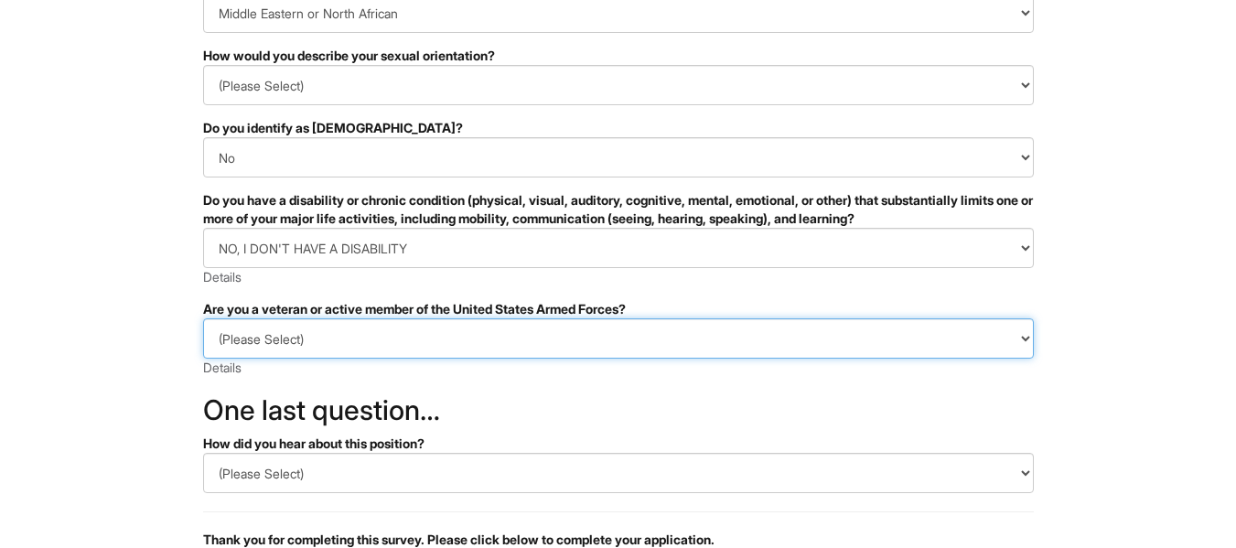
click at [323, 350] on select "(Please Select) I IDENTIFY AS ONE OR MORE OF THE CLASSIFICATIONS OF PROTECTED V…" at bounding box center [618, 338] width 831 height 40
select select "I AM NOT A PROTECTED VETERAN"
click at [203, 318] on select "(Please Select) I IDENTIFY AS ONE OR MORE OF THE CLASSIFICATIONS OF PROTECTED V…" at bounding box center [618, 338] width 831 height 40
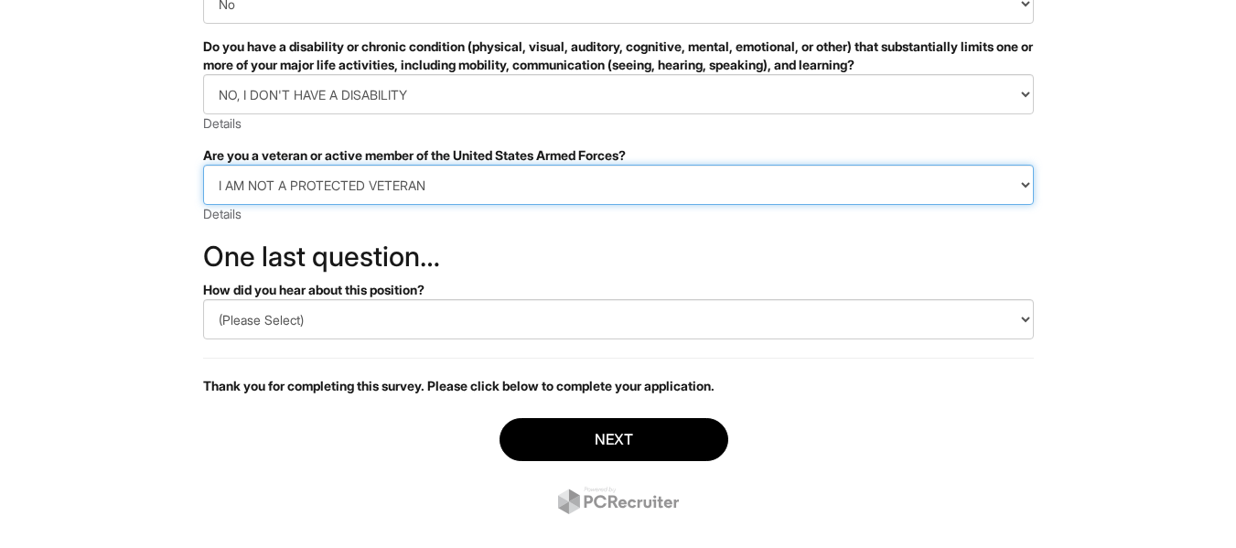
scroll to position [457, 0]
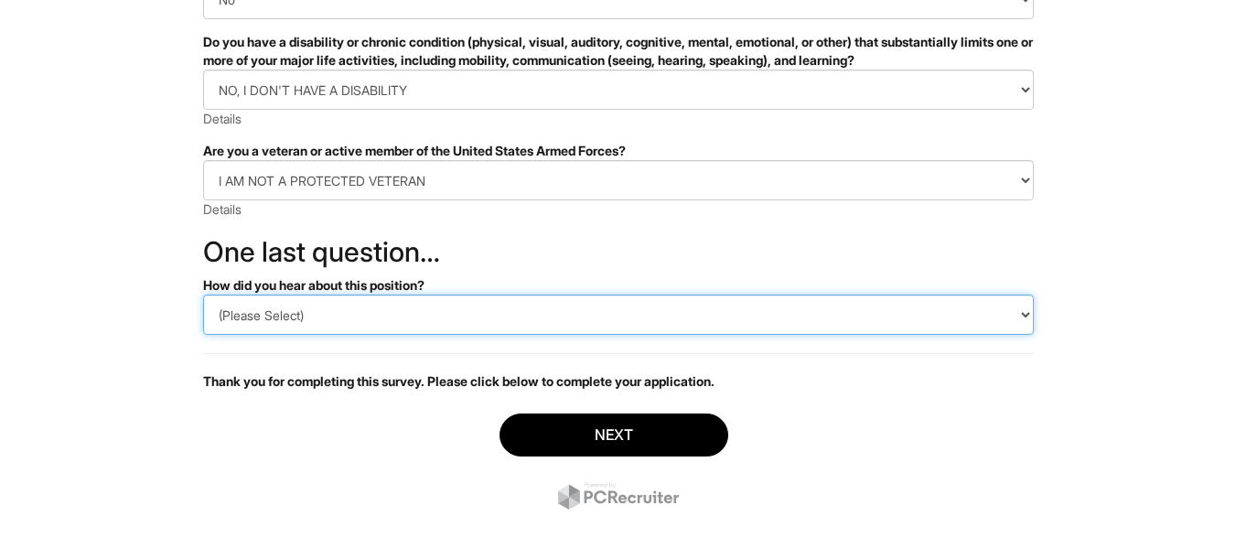
click at [307, 314] on select "(Please Select) CareerBuilder Indeed LinkedIn Monster Referral Other" at bounding box center [618, 315] width 831 height 40
select select "Other"
click at [203, 295] on select "(Please Select) CareerBuilder Indeed LinkedIn Monster Referral Other" at bounding box center [618, 315] width 831 height 40
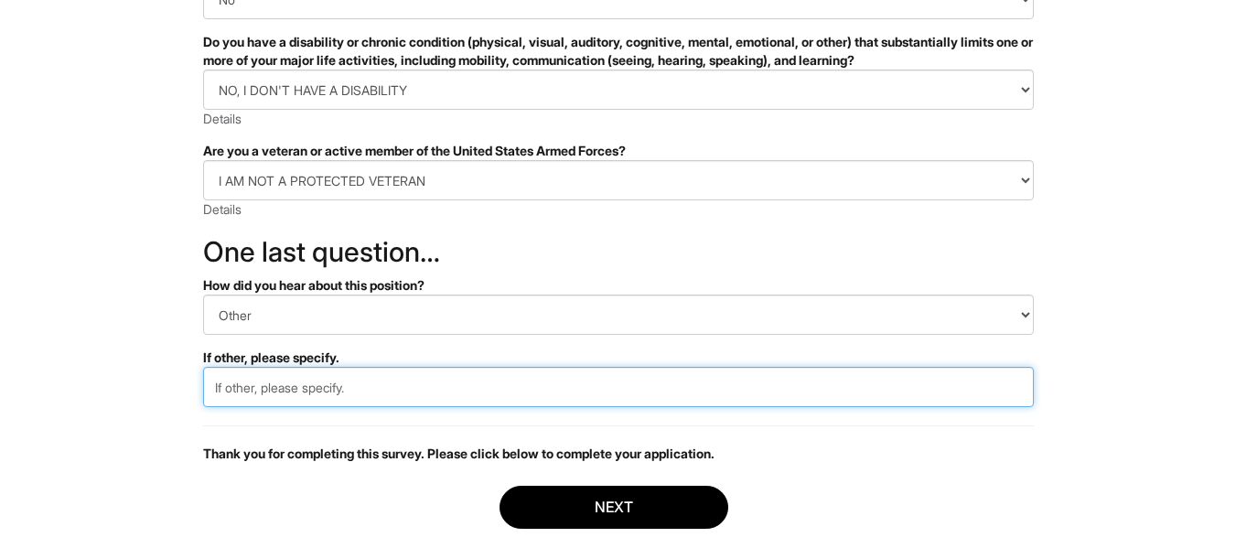
click at [372, 383] on input "text" at bounding box center [618, 387] width 831 height 40
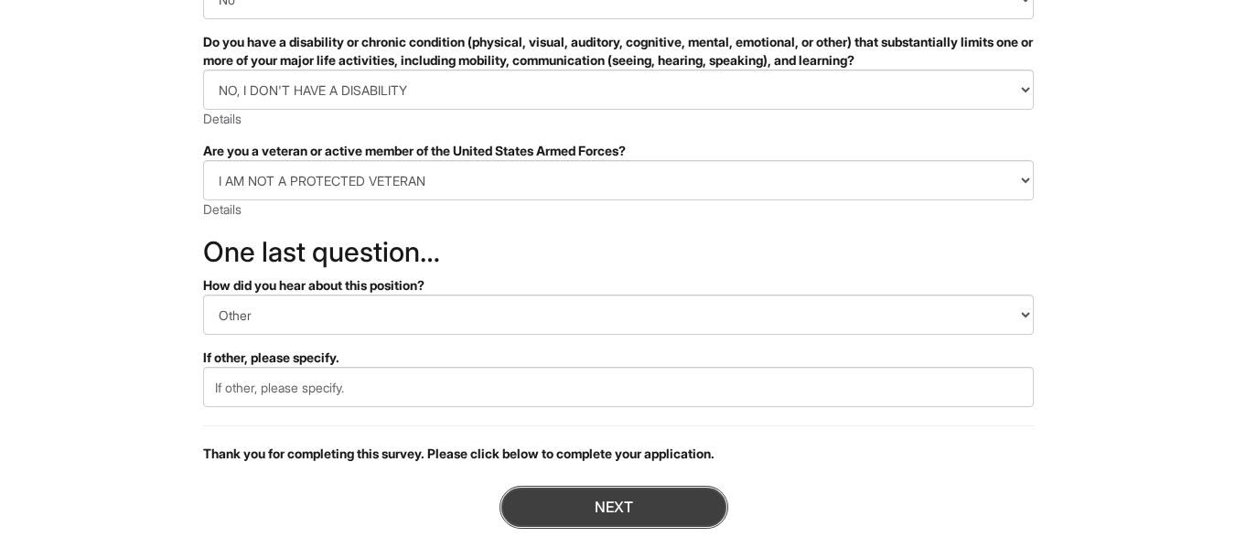
click at [621, 524] on button "Next" at bounding box center [614, 507] width 229 height 43
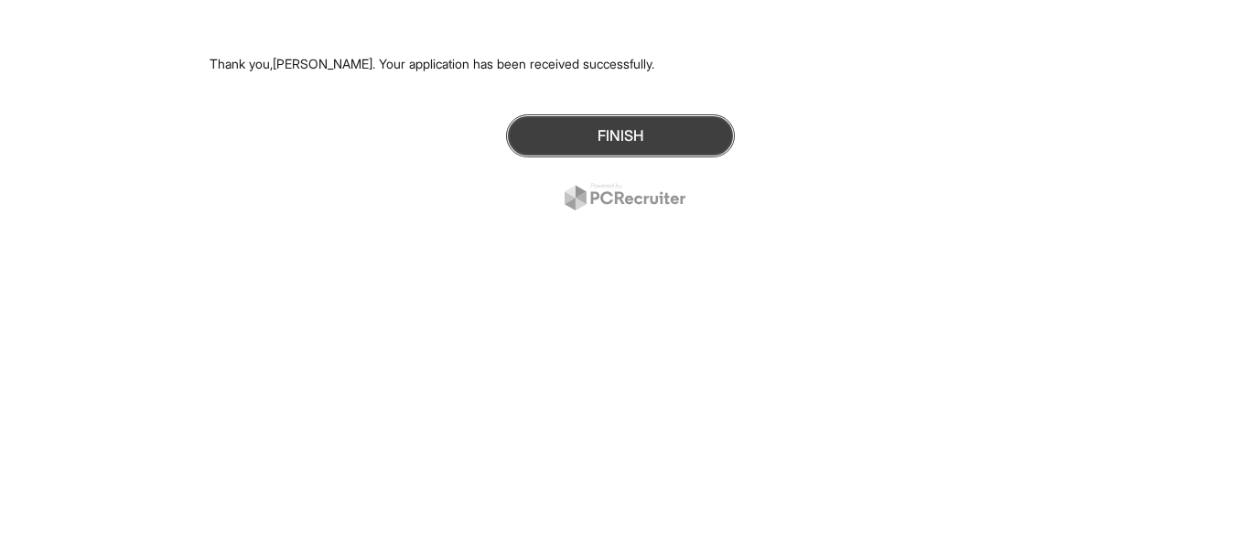
click at [686, 136] on button "Finish" at bounding box center [620, 135] width 229 height 43
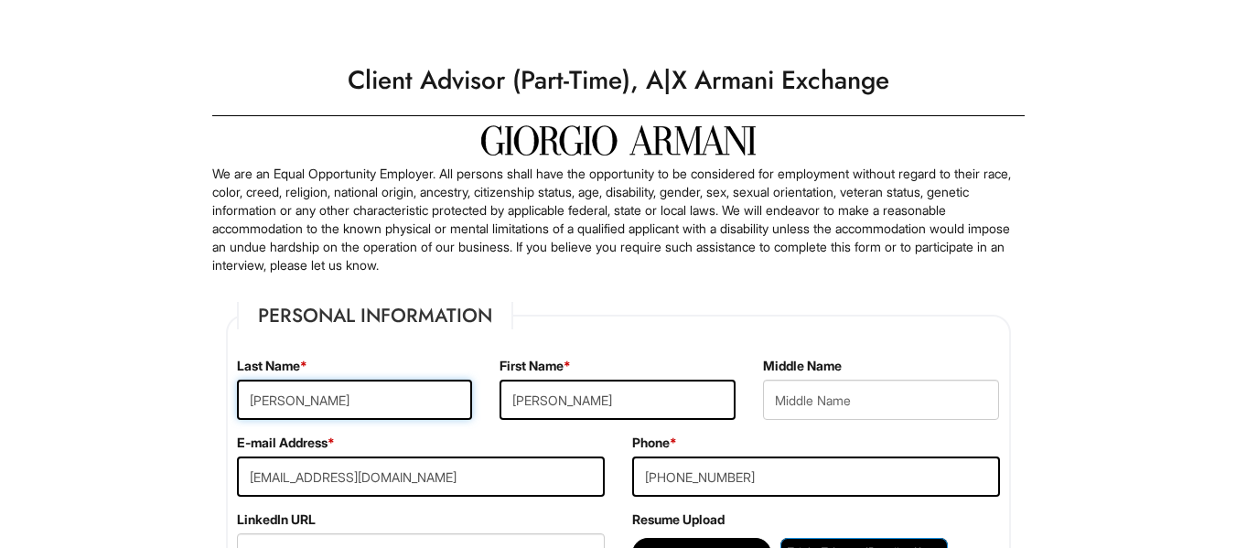
click at [395, 398] on input "Edmond" at bounding box center [355, 400] width 236 height 40
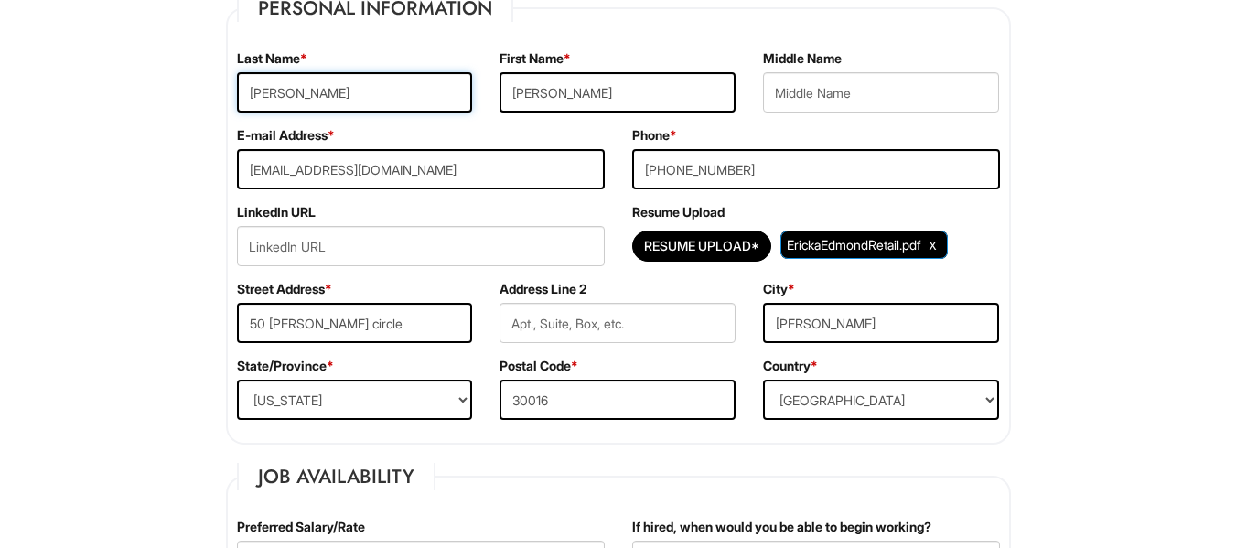
scroll to position [308, 0]
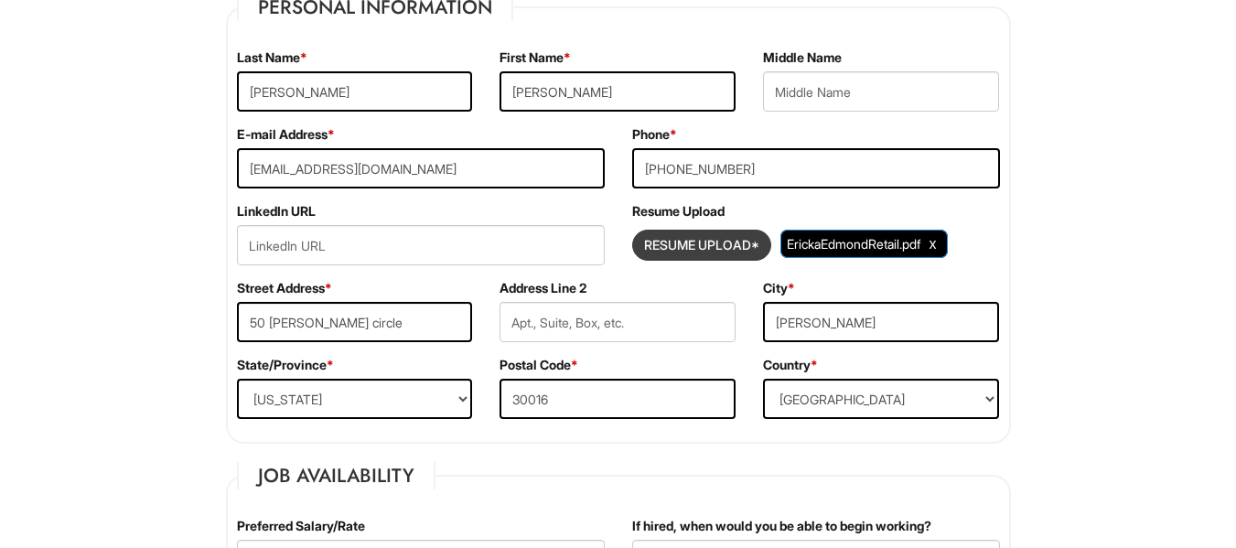
click at [715, 255] on input "Resume Upload*" at bounding box center [701, 245] width 137 height 29
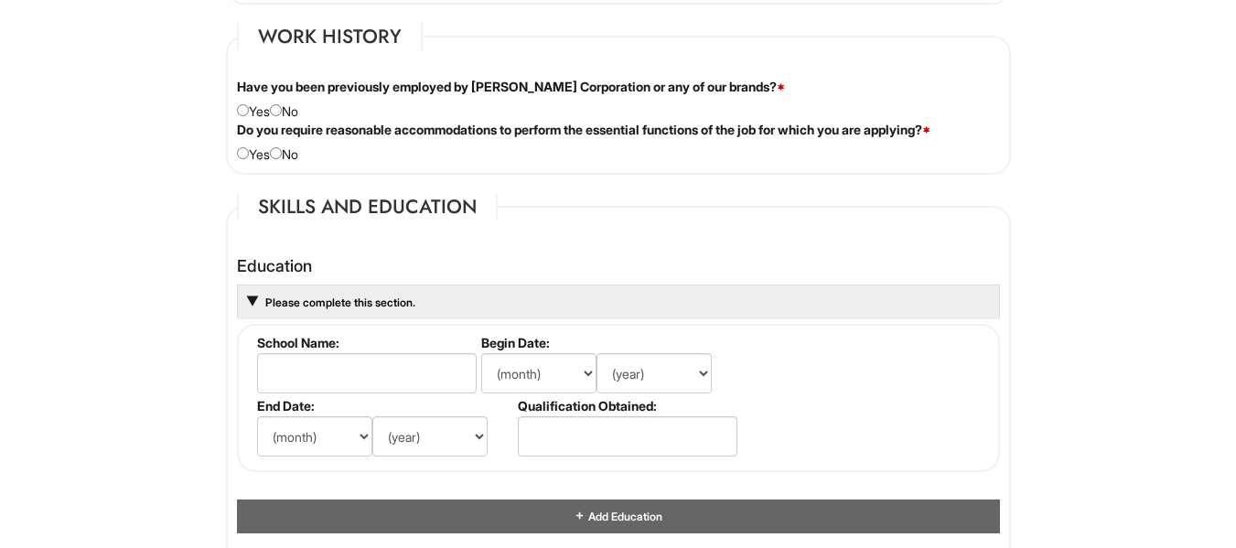
scroll to position [1524, 0]
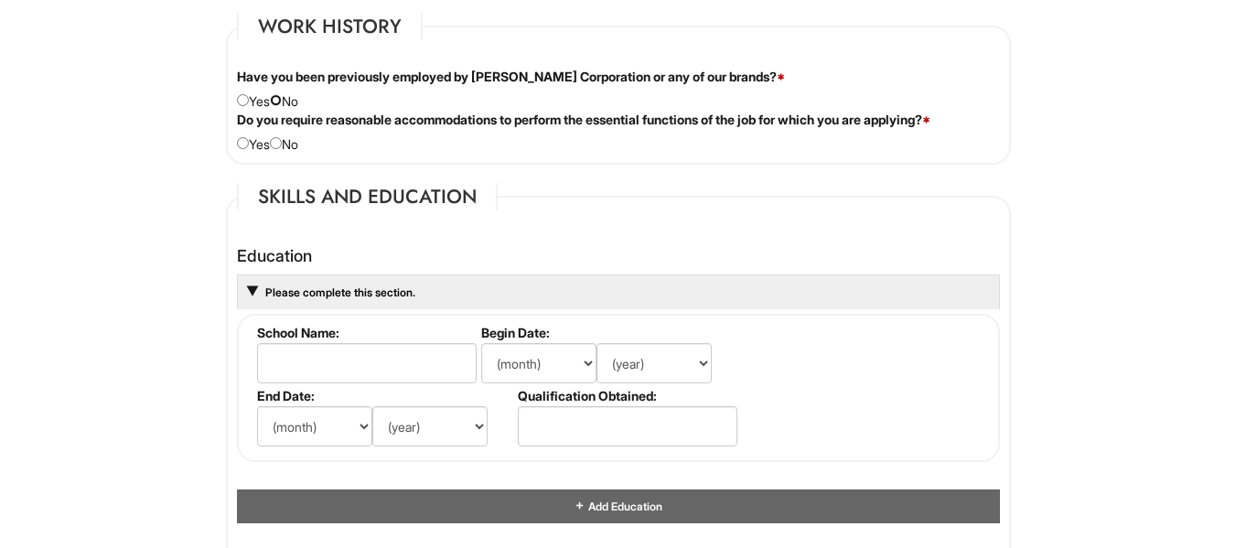
click at [280, 101] on input "radio" at bounding box center [276, 100] width 12 height 12
radio input "true"
click at [282, 137] on input "radio" at bounding box center [276, 143] width 12 height 12
radio input "true"
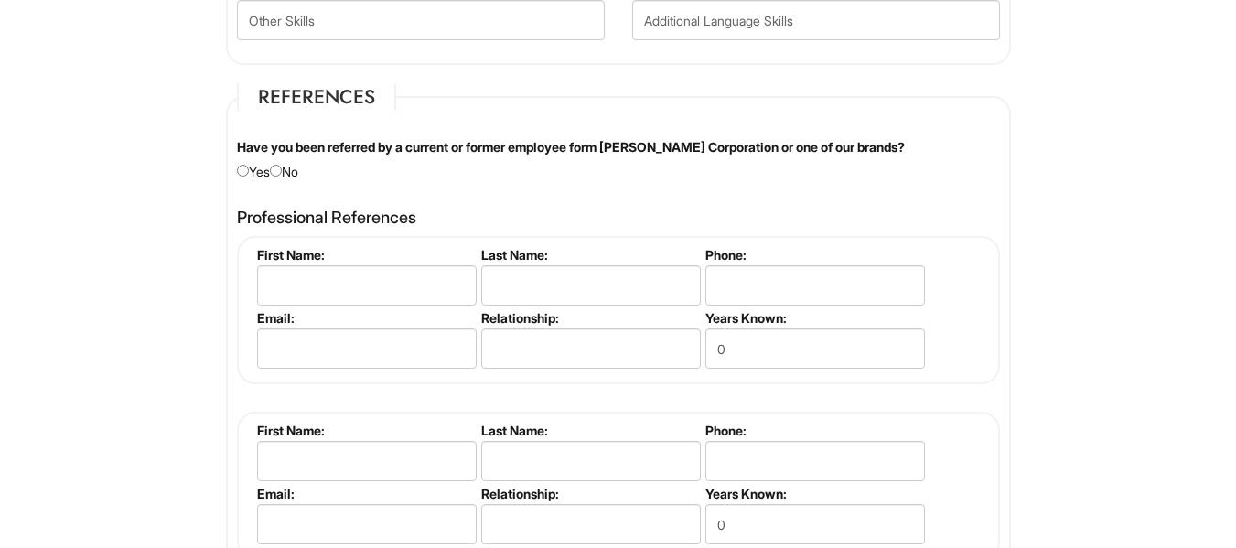
scroll to position [2098, 0]
click at [282, 167] on input "radio" at bounding box center [276, 170] width 12 height 12
radio input "true"
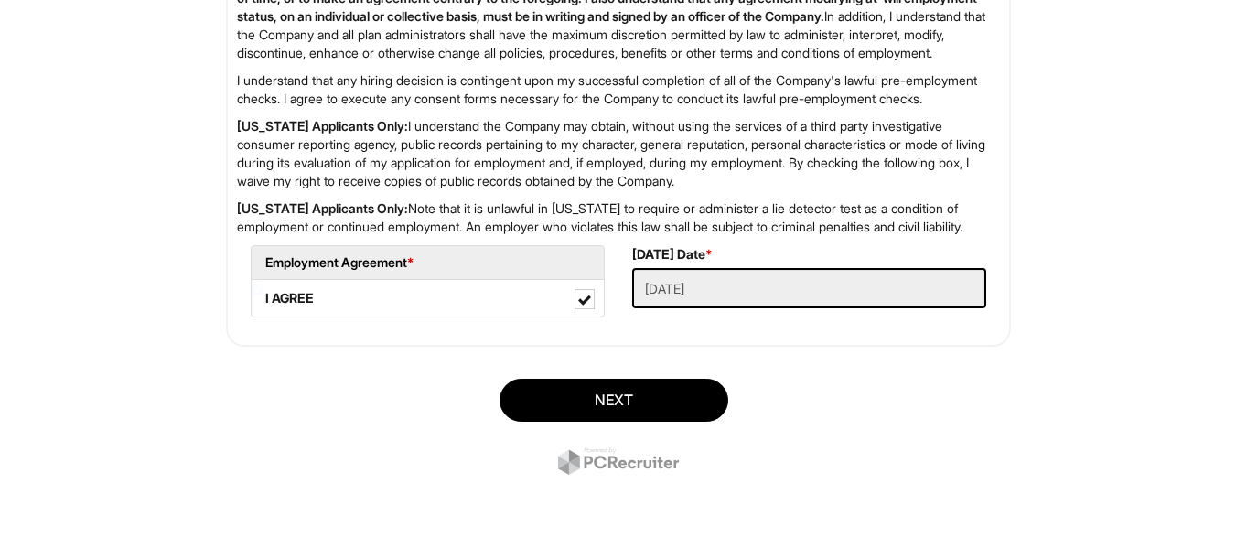
scroll to position [3044, 0]
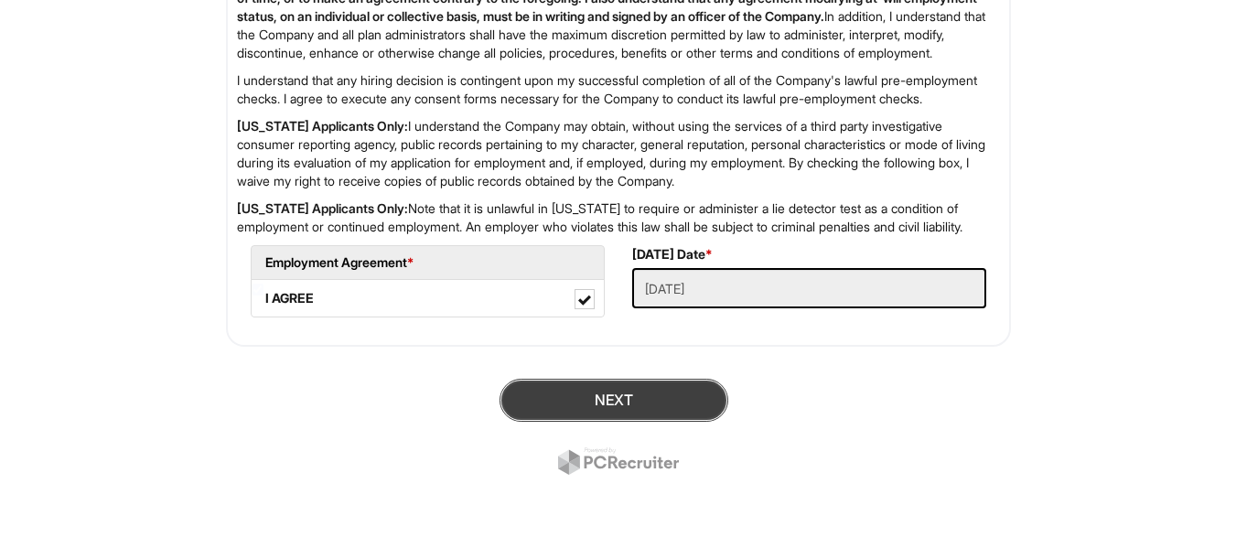
click at [633, 422] on button "Next" at bounding box center [614, 400] width 229 height 43
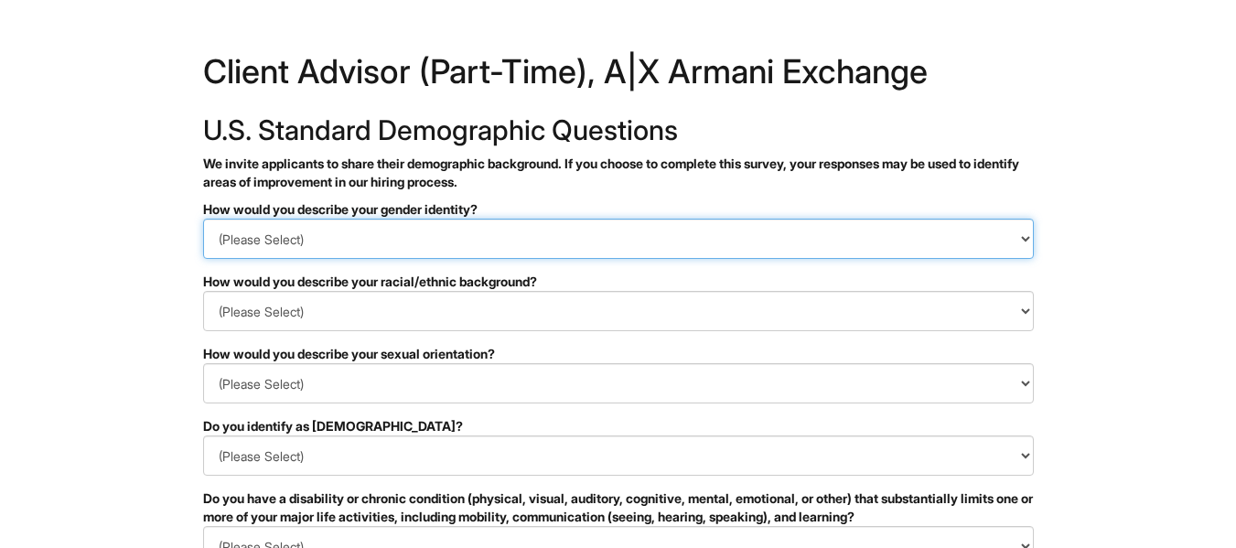
click at [525, 245] on select "(Please Select) Man Woman [DEMOGRAPHIC_DATA] I prefer to self-describe I don't …" at bounding box center [618, 239] width 831 height 40
select select "Woman"
click at [203, 219] on select "(Please Select) Man Woman [DEMOGRAPHIC_DATA] I prefer to self-describe I don't …" at bounding box center [618, 239] width 831 height 40
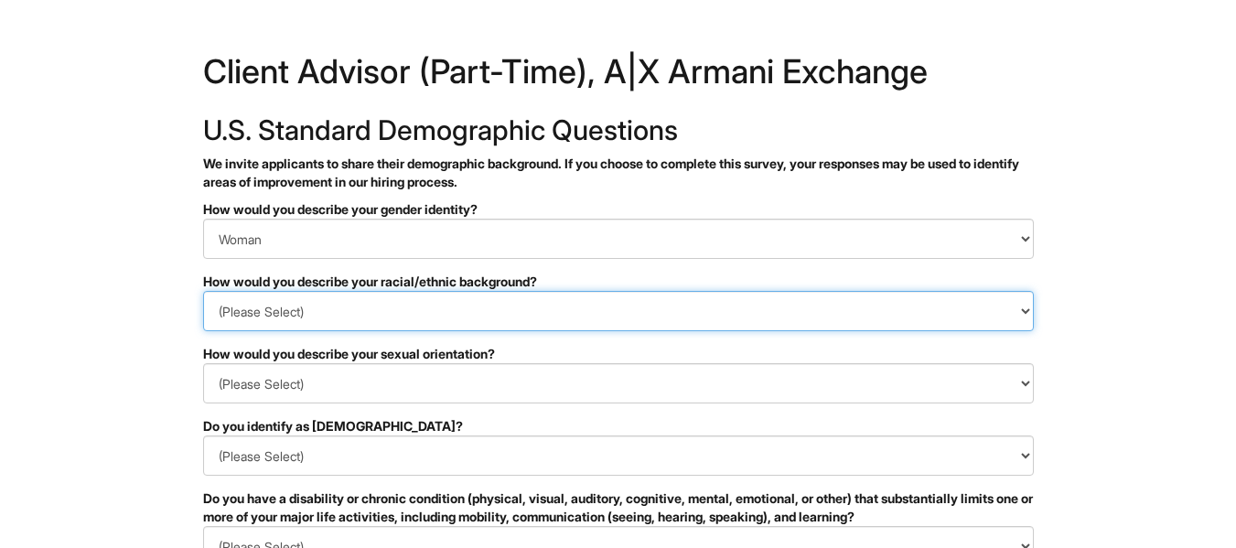
click at [392, 313] on select "(Please Select) [DEMOGRAPHIC_DATA] or of [DEMOGRAPHIC_DATA] descent [DEMOGRAPHI…" at bounding box center [618, 311] width 831 height 40
select select "Middle Eastern or North African"
click at [203, 291] on select "(Please Select) [DEMOGRAPHIC_DATA] or of [DEMOGRAPHIC_DATA] descent [DEMOGRAPHI…" at bounding box center [618, 311] width 831 height 40
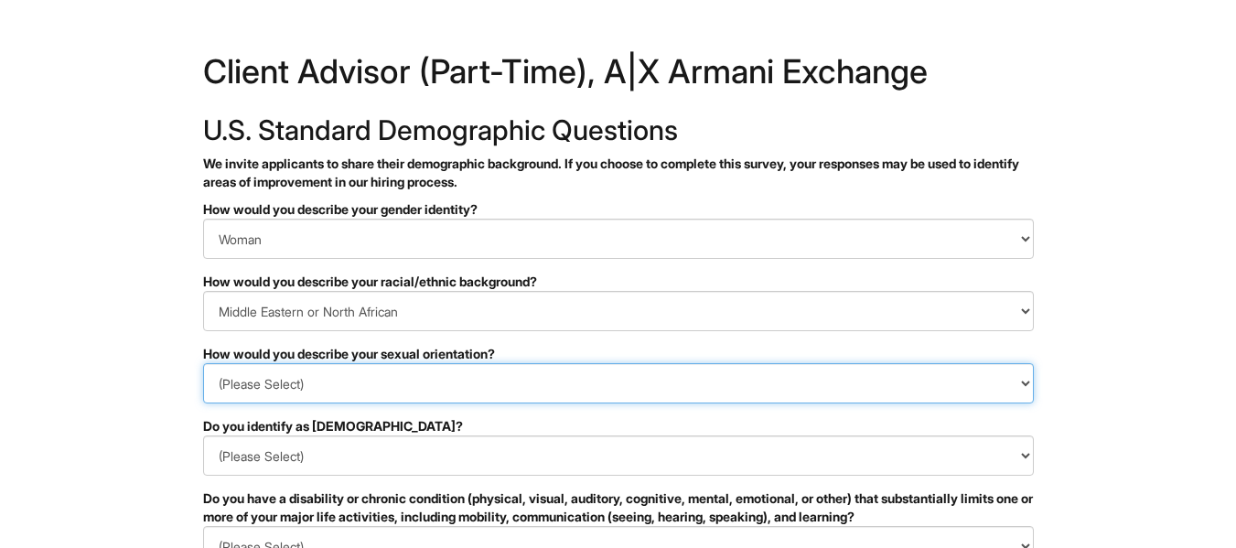
click at [383, 386] on select "(Please Select) Asexual Bisexual and/or pansexual Gay Heterosexual Lesbian Quee…" at bounding box center [618, 383] width 831 height 40
select select "Heterosexual"
click at [203, 363] on select "(Please Select) Asexual Bisexual and/or pansexual Gay Heterosexual Lesbian Quee…" at bounding box center [618, 383] width 831 height 40
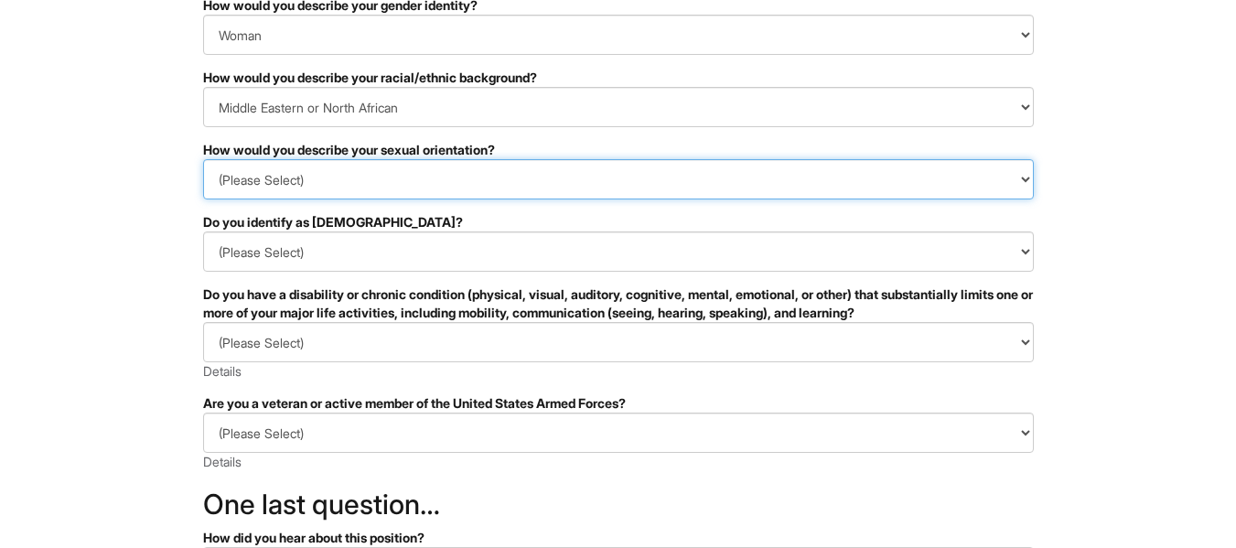
scroll to position [206, 0]
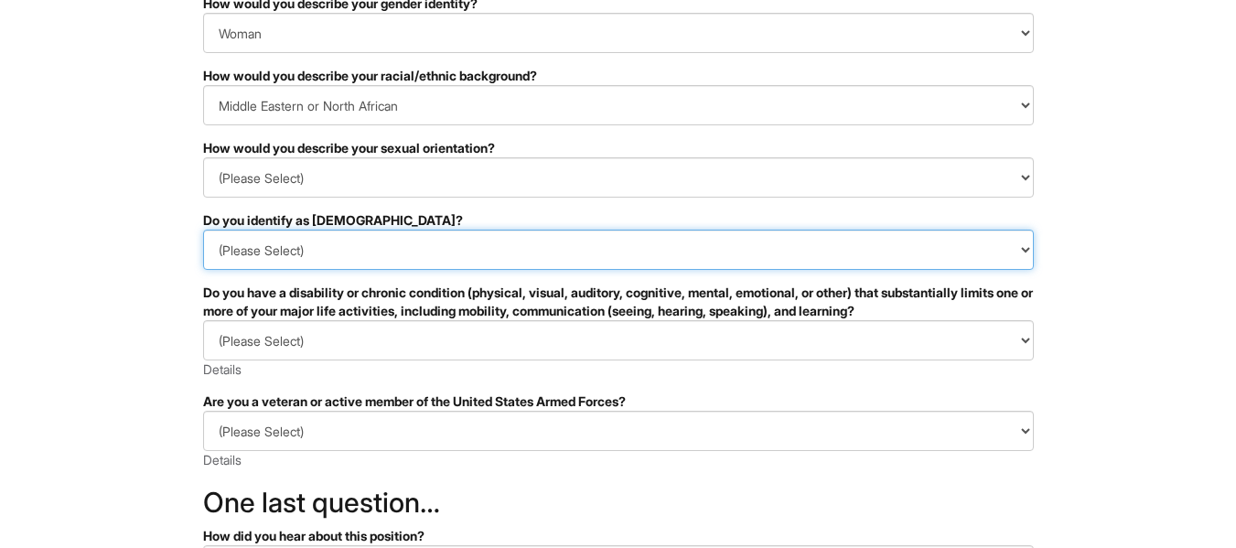
click at [321, 238] on select "(Please Select) Yes No I prefer to self-describe I don't wish to answer" at bounding box center [618, 250] width 831 height 40
select select "No"
click at [203, 230] on select "(Please Select) Yes No I prefer to self-describe I don't wish to answer" at bounding box center [618, 250] width 831 height 40
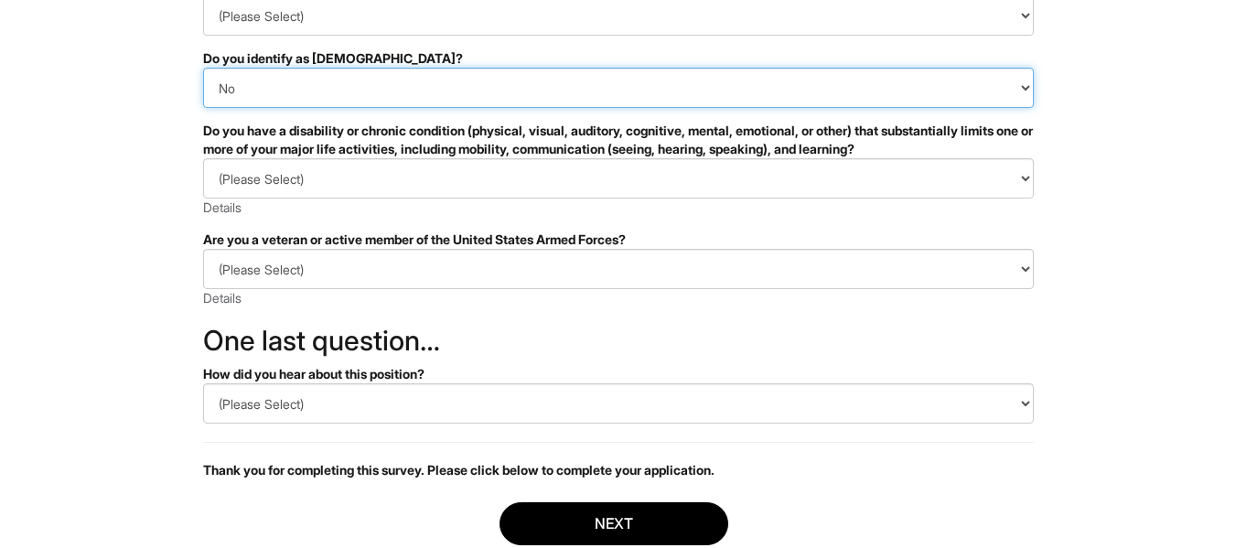
scroll to position [369, 0]
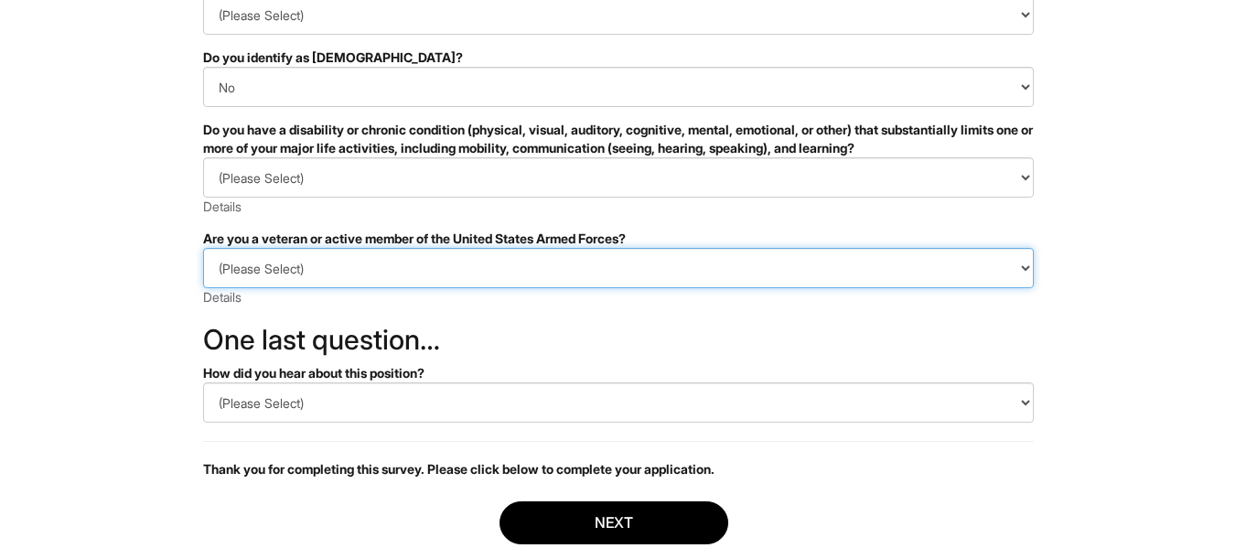
click at [302, 282] on select "(Please Select) I IDENTIFY AS ONE OR MORE OF THE CLASSIFICATIONS OF PROTECTED V…" at bounding box center [618, 268] width 831 height 40
select select "I AM NOT A PROTECTED VETERAN"
click at [203, 248] on select "(Please Select) I IDENTIFY AS ONE OR MORE OF THE CLASSIFICATIONS OF PROTECTED V…" at bounding box center [618, 268] width 831 height 40
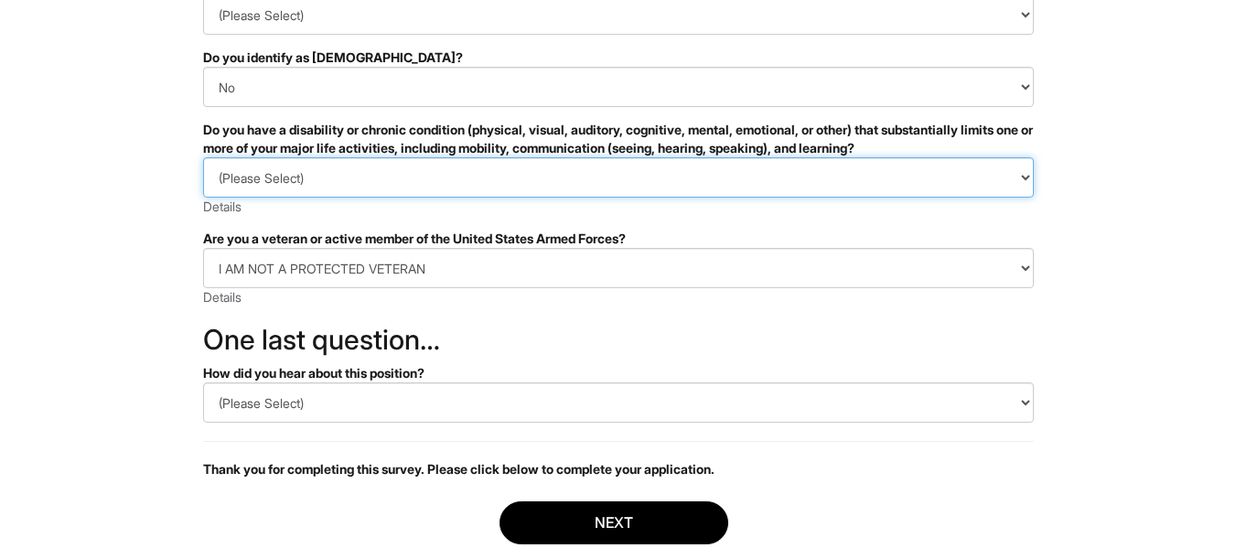
click at [268, 164] on select "(Please Select) YES, I HAVE A DISABILITY (or previously had a disability) NO, I…" at bounding box center [618, 177] width 831 height 40
select select "NO, I DON'T HAVE A DISABILITY"
click at [203, 157] on select "(Please Select) YES, I HAVE A DISABILITY (or previously had a disability) NO, I…" at bounding box center [618, 177] width 831 height 40
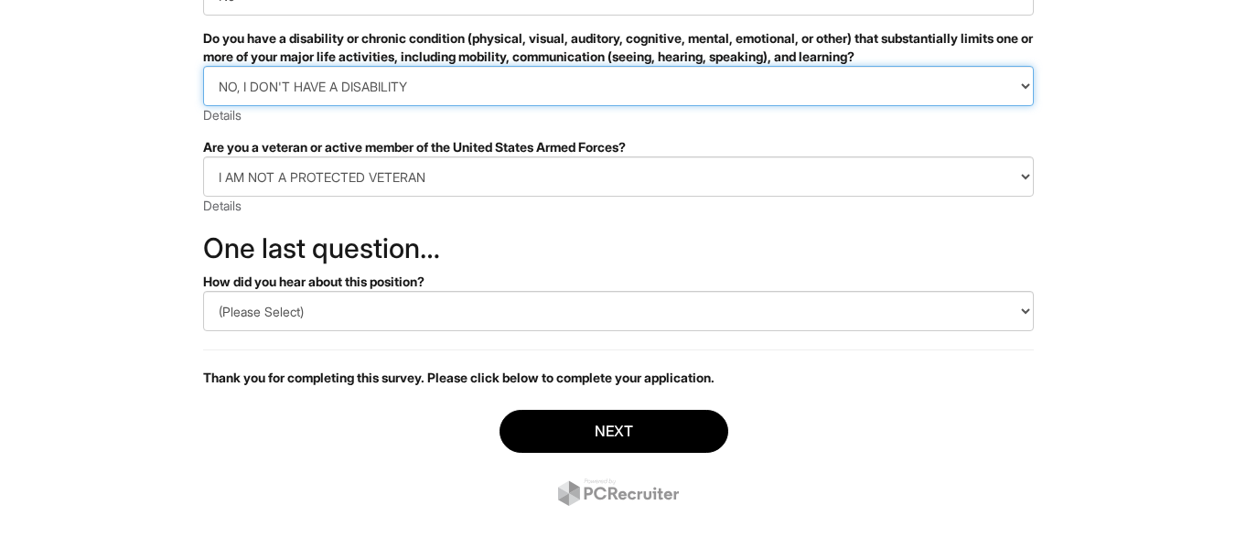
scroll to position [464, 0]
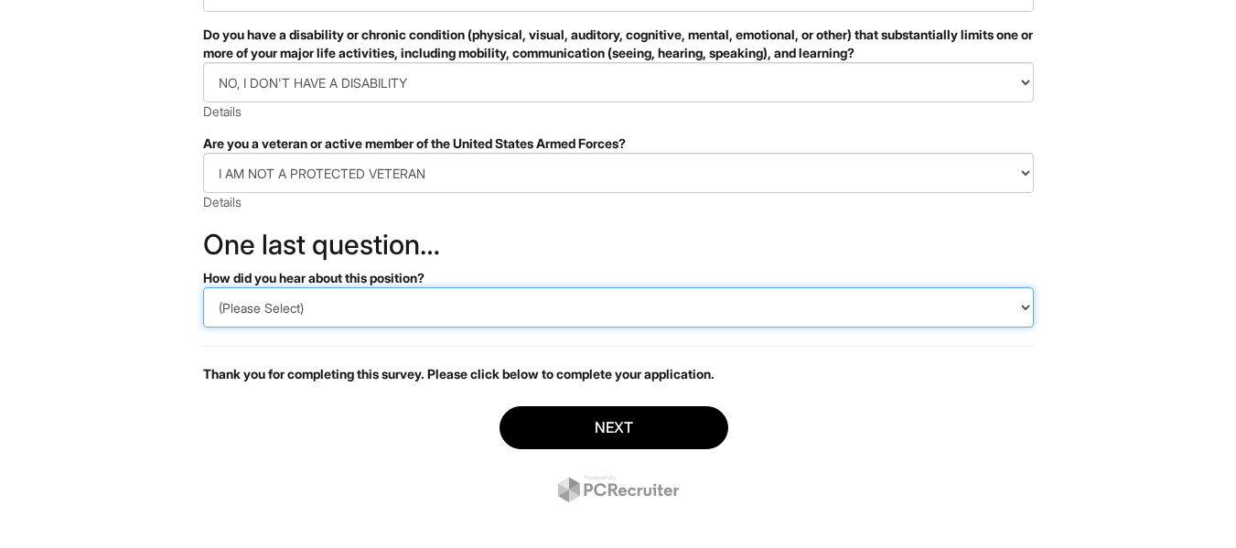
click at [358, 317] on select "(Please Select) CareerBuilder Indeed LinkedIn Monster Referral Other" at bounding box center [618, 307] width 831 height 40
select select "Other"
click at [203, 287] on select "(Please Select) CareerBuilder Indeed LinkedIn Monster Referral Other" at bounding box center [618, 307] width 831 height 40
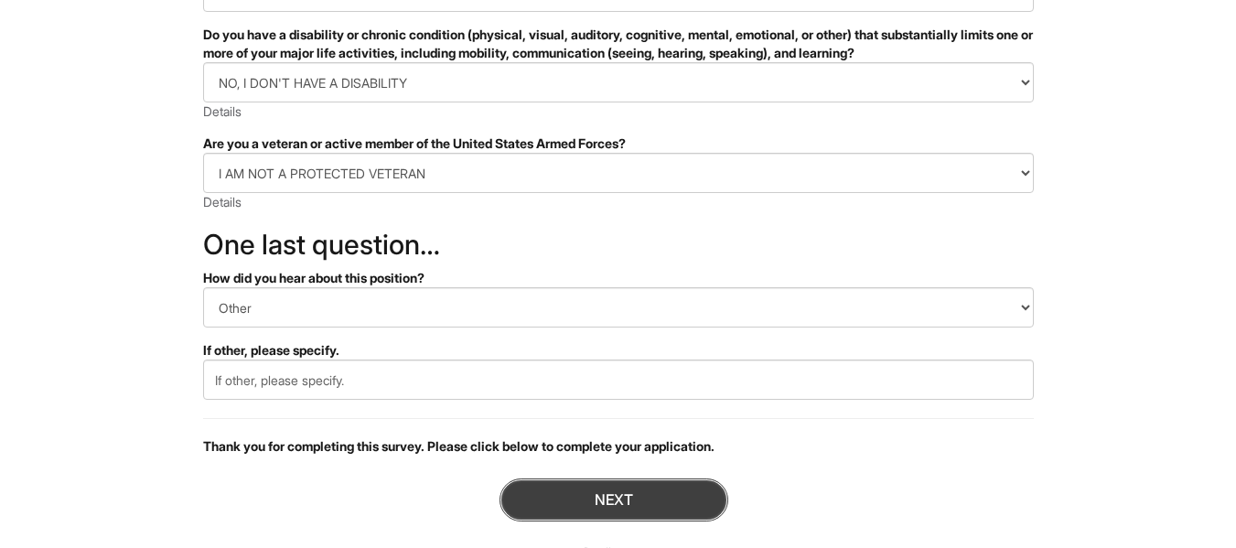
click at [599, 485] on button "Next" at bounding box center [614, 500] width 229 height 43
